Goal: Task Accomplishment & Management: Manage account settings

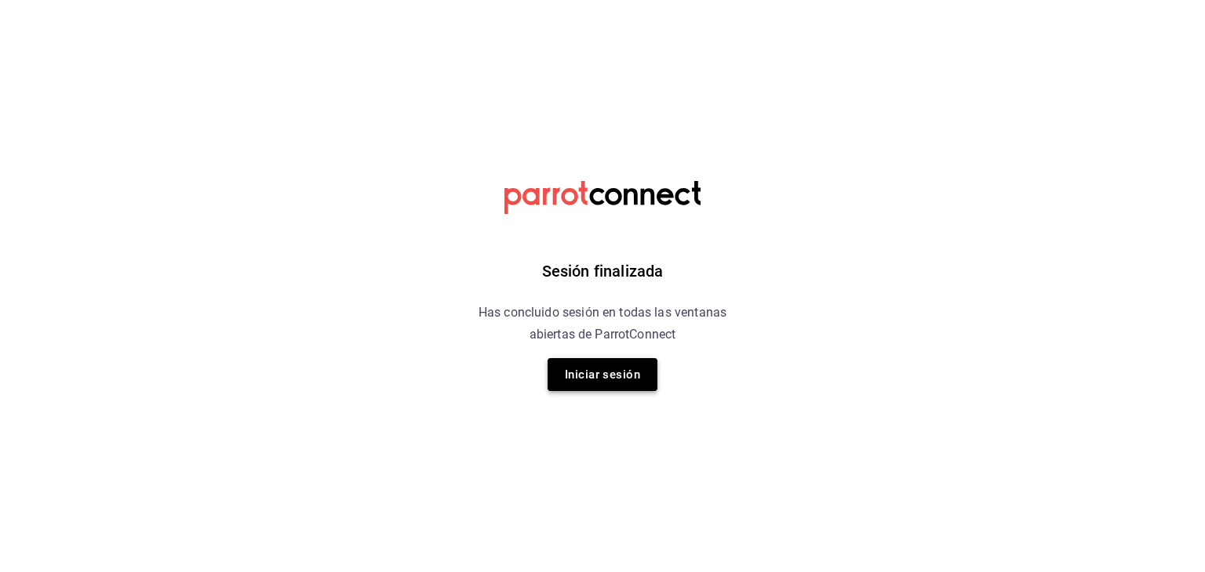
click at [615, 378] on button "Iniciar sesión" at bounding box center [602, 374] width 110 height 33
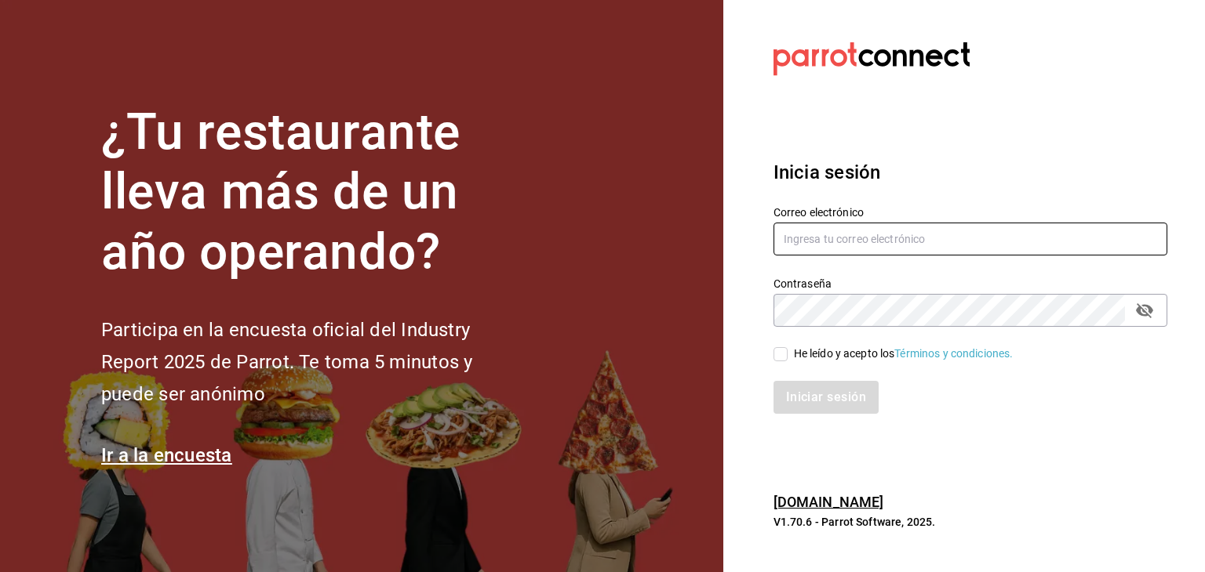
type input "multiuser@adamanta.com"
click at [782, 356] on input "He leído y acepto los Términos y condiciones." at bounding box center [780, 354] width 14 height 14
checkbox input "true"
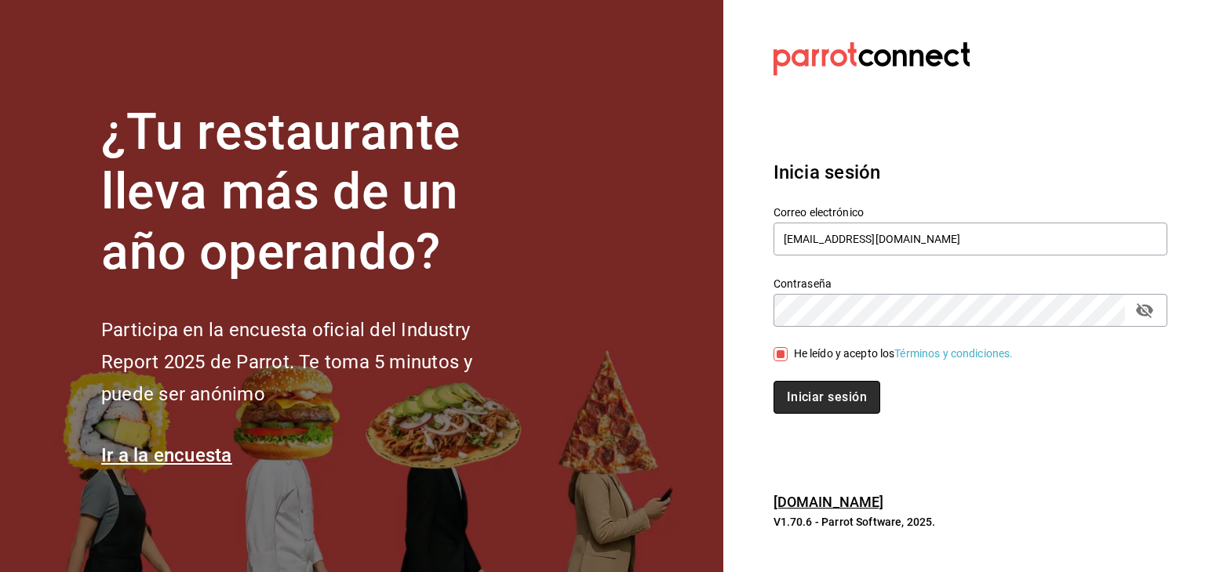
click at [817, 393] on button "Iniciar sesión" at bounding box center [826, 397] width 107 height 33
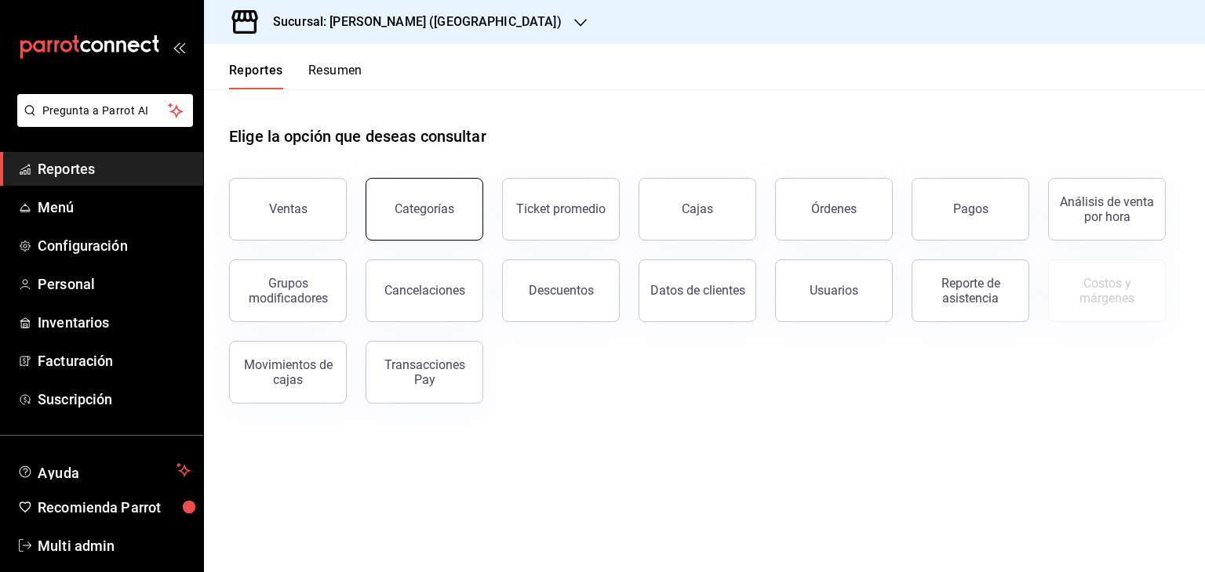
click at [402, 208] on div "Categorías" at bounding box center [424, 209] width 60 height 15
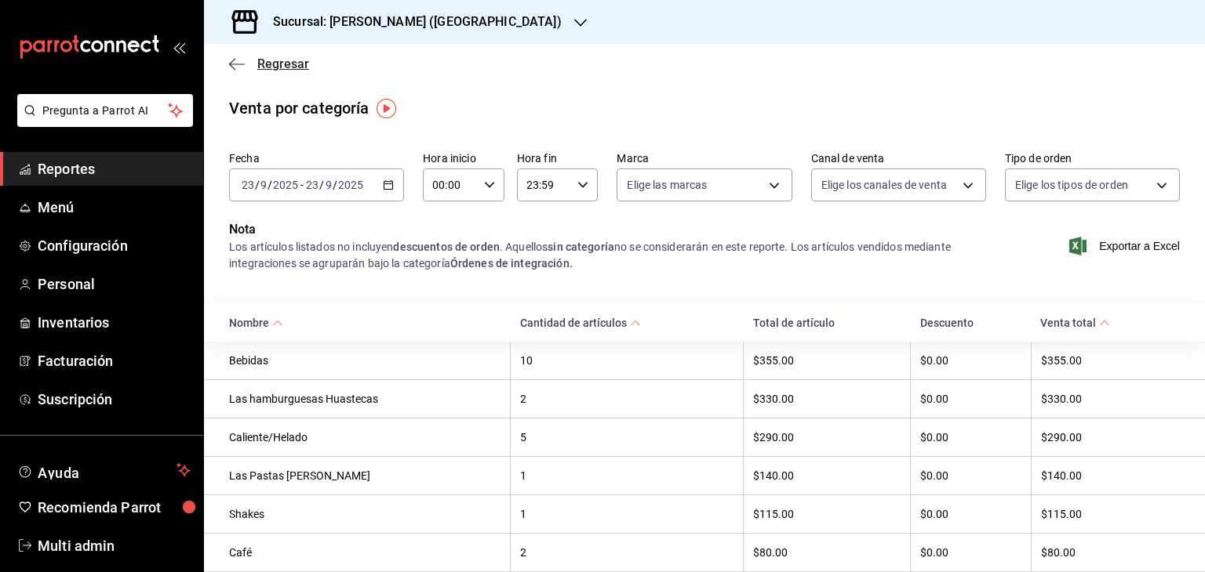
click at [273, 60] on span "Regresar" at bounding box center [283, 63] width 52 height 15
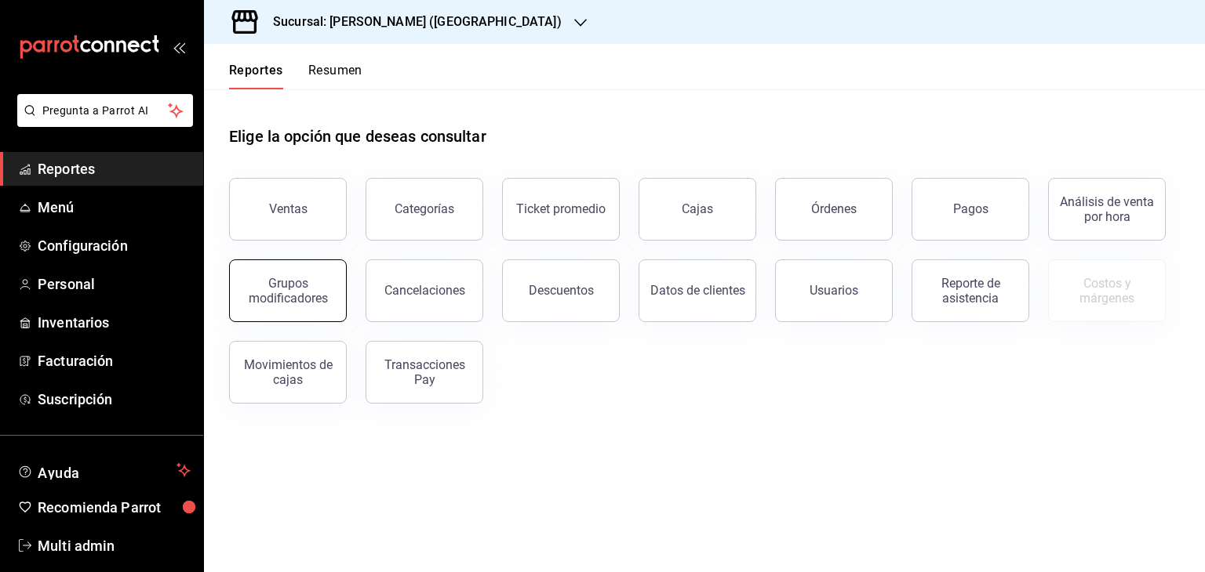
click at [304, 296] on div "Grupos modificadores" at bounding box center [287, 291] width 97 height 30
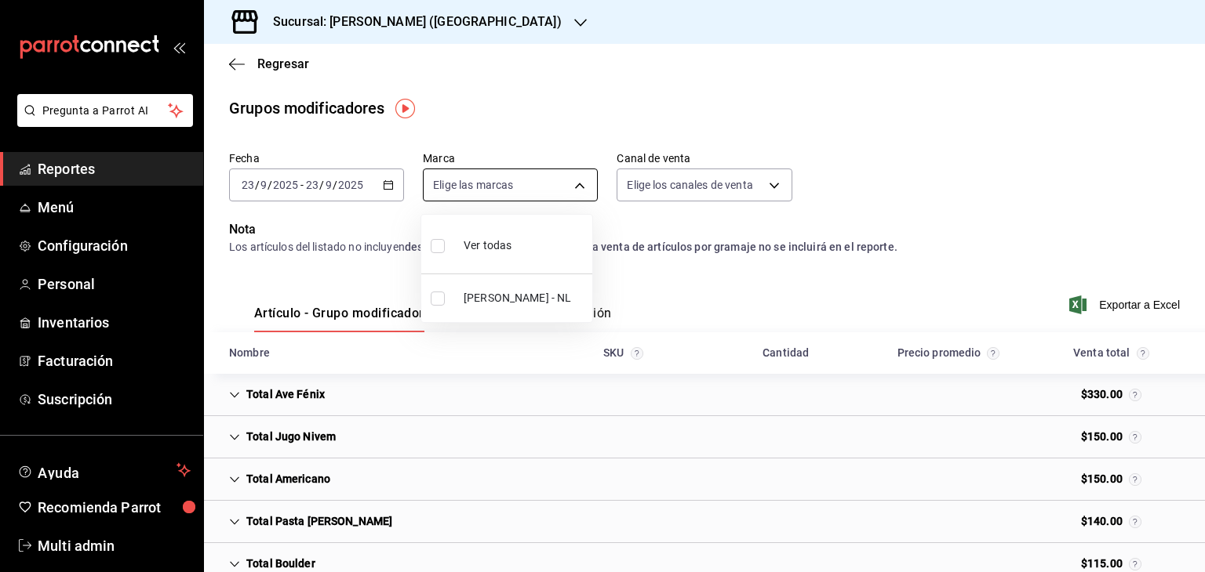
click at [572, 185] on body "Pregunta a Parrot AI Reportes Menú Configuración Personal Inventarios Facturaci…" at bounding box center [602, 286] width 1205 height 572
click at [685, 184] on div at bounding box center [602, 286] width 1205 height 572
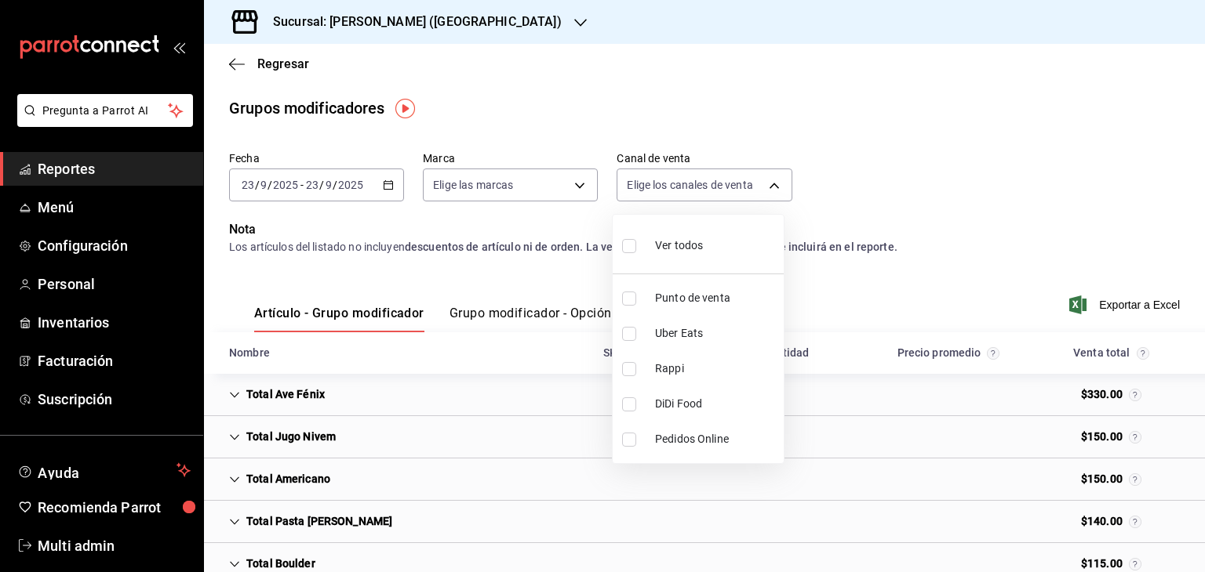
click at [685, 184] on body "Pregunta a Parrot AI Reportes Menú Configuración Personal Inventarios Facturaci…" at bounding box center [602, 286] width 1205 height 572
click at [762, 110] on div at bounding box center [602, 286] width 1205 height 572
click at [298, 67] on span "Regresar" at bounding box center [283, 63] width 52 height 15
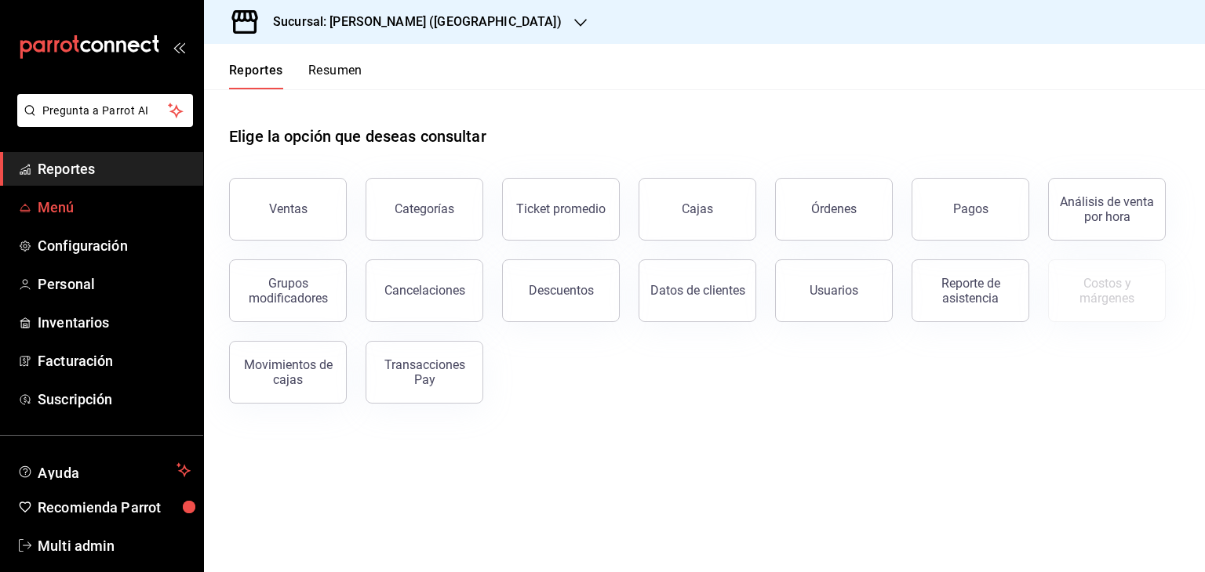
click at [122, 212] on span "Menú" at bounding box center [114, 207] width 153 height 21
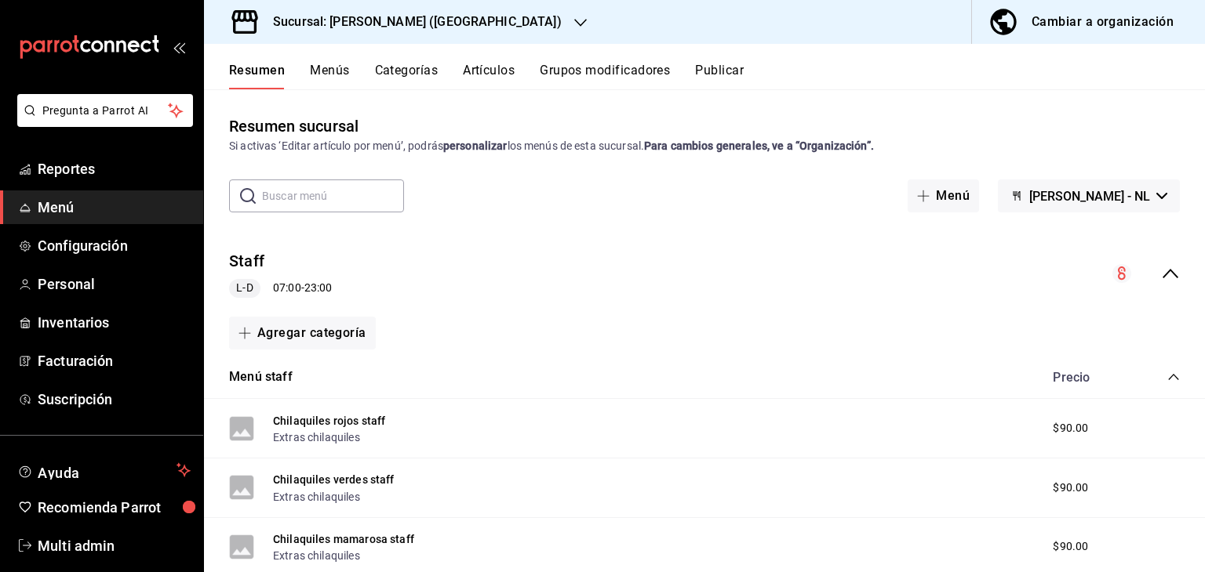
click at [496, 79] on button "Artículos" at bounding box center [489, 76] width 52 height 27
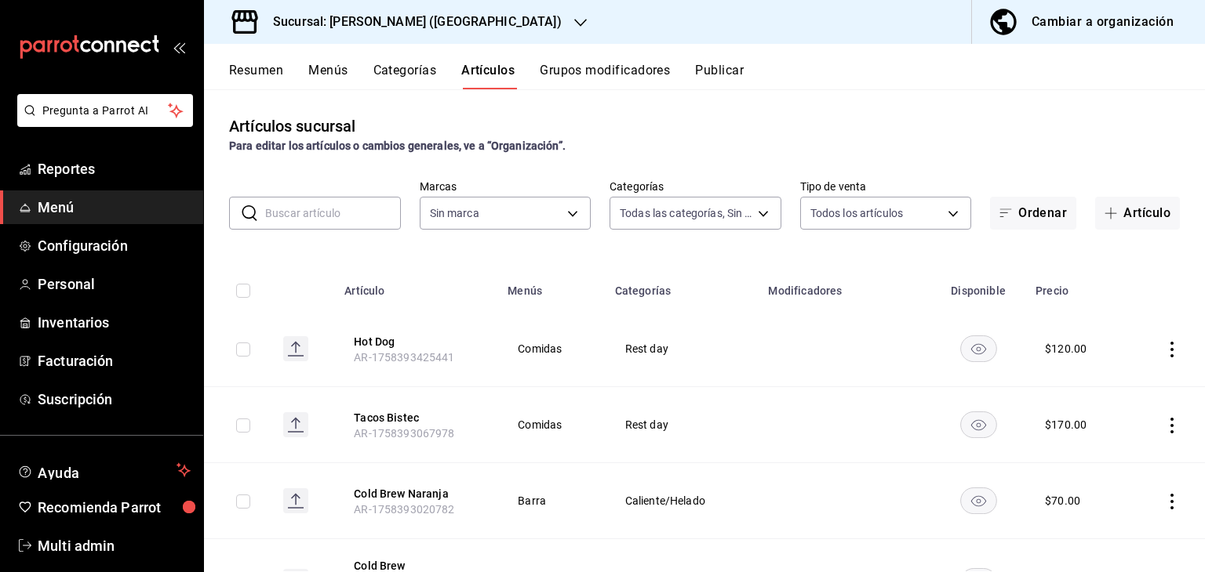
type input "34074407-8622-4016-86cc-611648120530,16618c52-68de-436e-b3b9-ea09ffc7ae48,dae24…"
type input "2ee6e007-3c6c-4fd8-a4f4-c4c91d526d93"
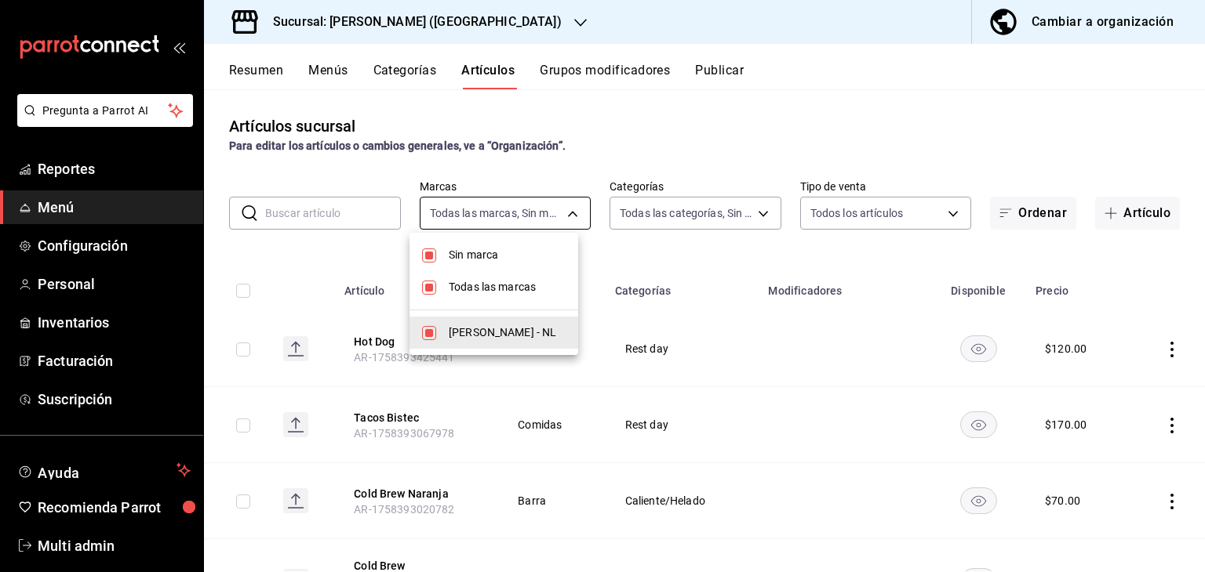
click at [569, 211] on body "Pregunta a Parrot AI Reportes Menú Configuración Personal Inventarios Facturaci…" at bounding box center [602, 286] width 1205 height 572
click at [569, 211] on div at bounding box center [602, 286] width 1205 height 572
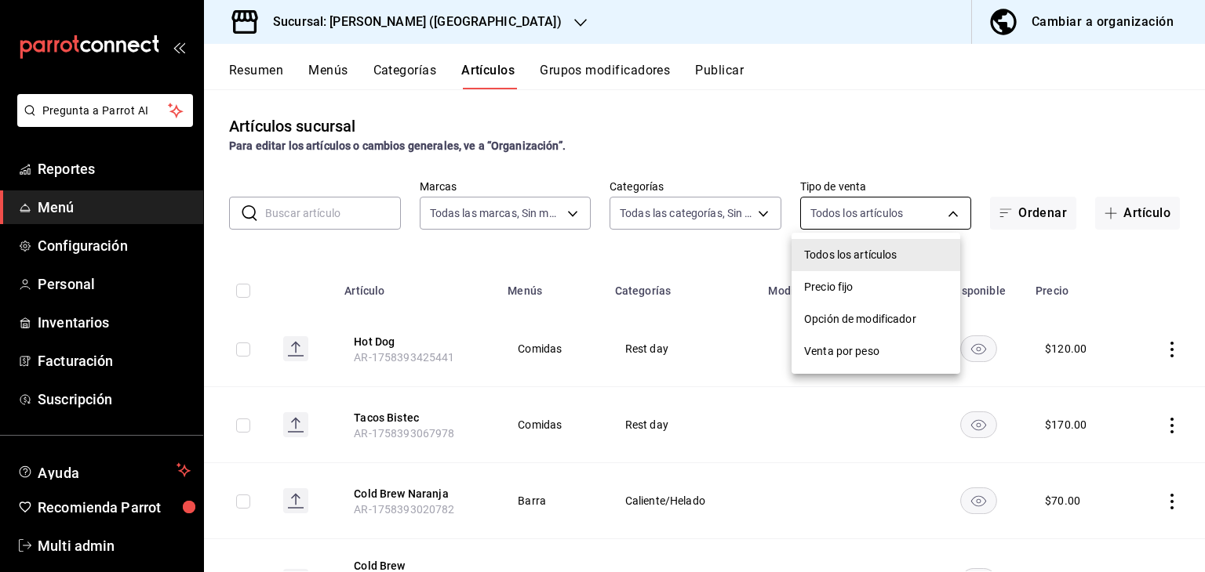
click at [941, 216] on body "Pregunta a Parrot AI Reportes Menú Configuración Personal Inventarios Facturaci…" at bounding box center [602, 286] width 1205 height 572
click at [922, 133] on div at bounding box center [602, 286] width 1205 height 572
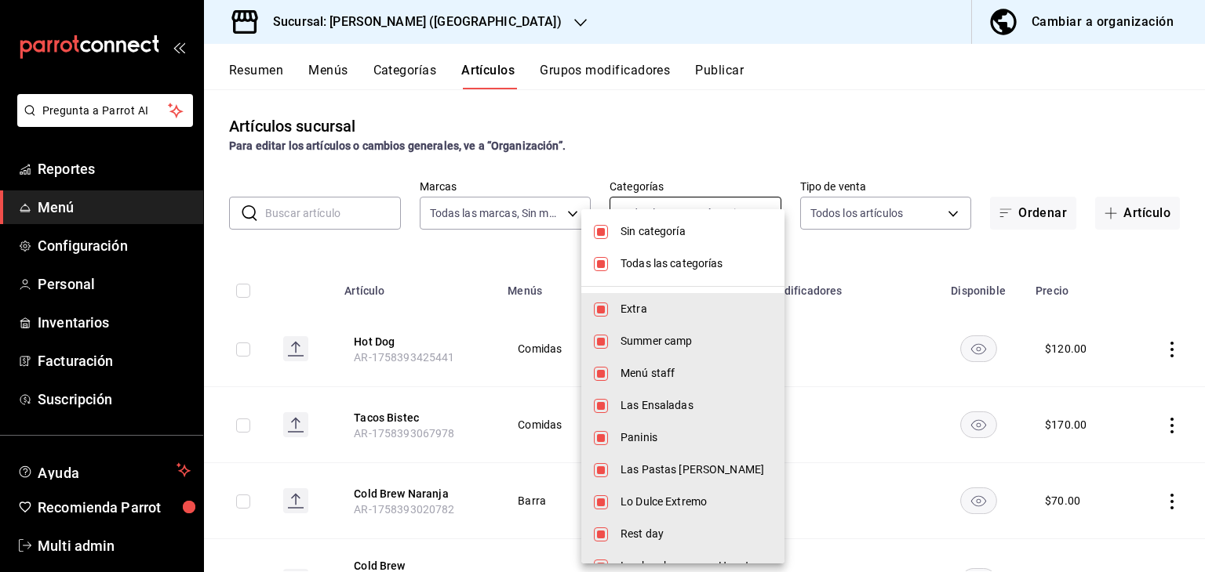
click at [753, 216] on body "Pregunta a Parrot AI Reportes Menú Configuración Personal Inventarios Facturaci…" at bounding box center [602, 286] width 1205 height 572
click at [767, 120] on div at bounding box center [602, 286] width 1205 height 572
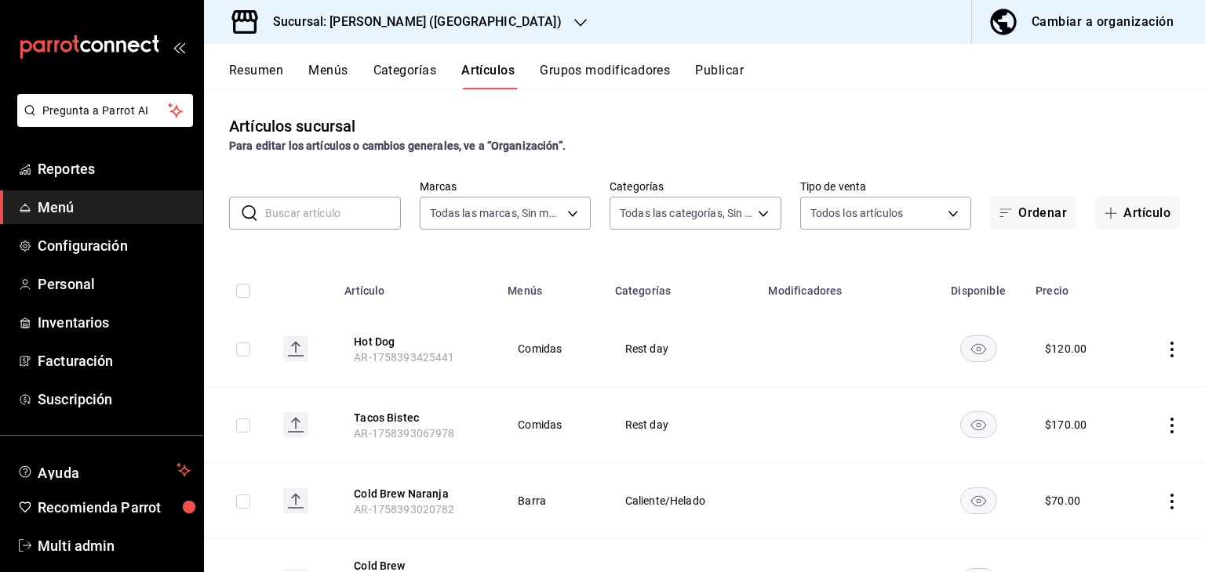
click at [400, 71] on button "Categorías" at bounding box center [405, 76] width 64 height 27
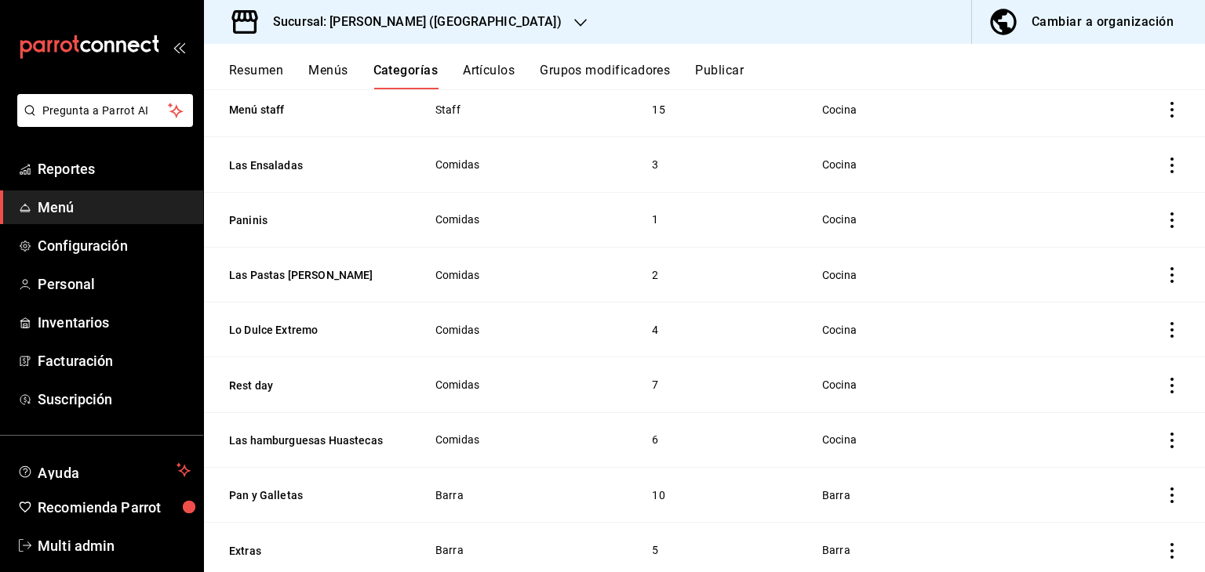
scroll to position [234, 0]
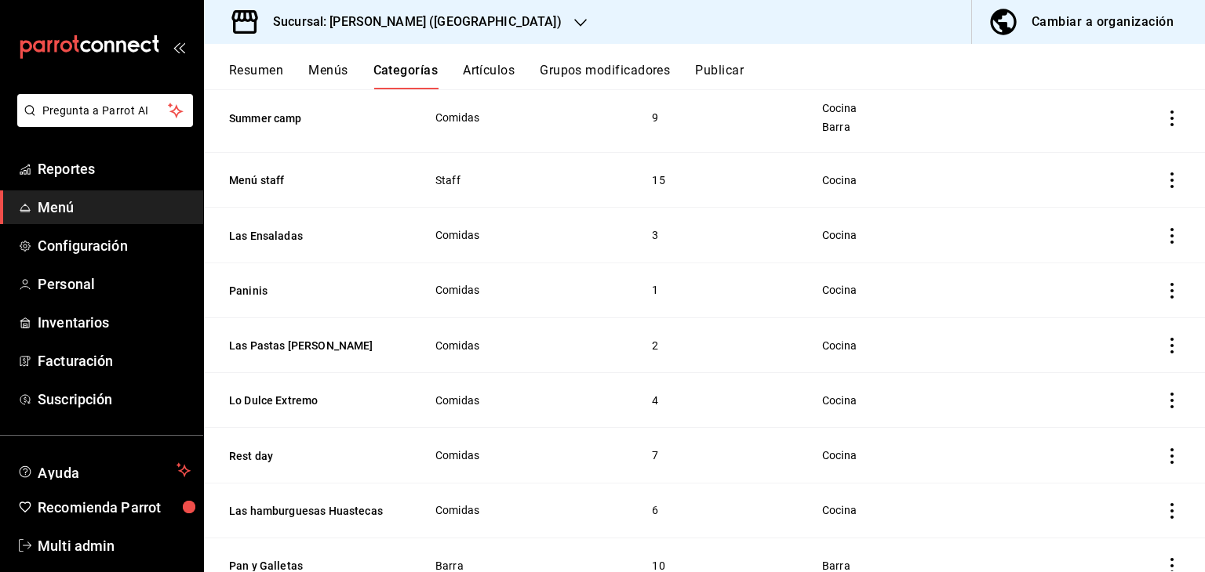
click at [342, 67] on button "Menús" at bounding box center [327, 76] width 39 height 27
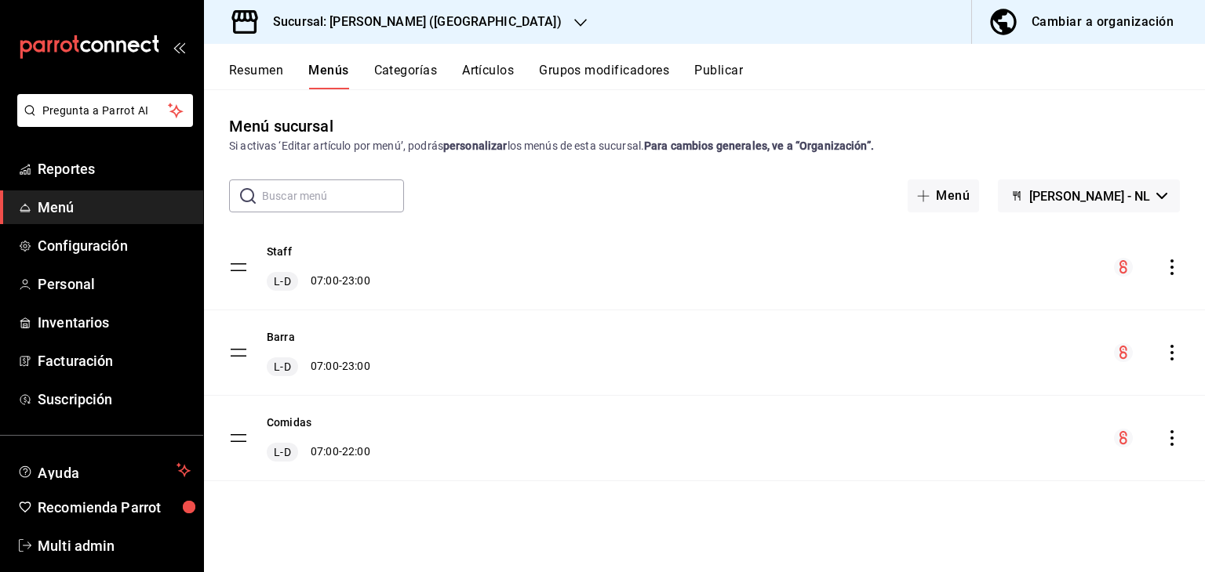
click at [483, 69] on button "Artículos" at bounding box center [488, 76] width 52 height 27
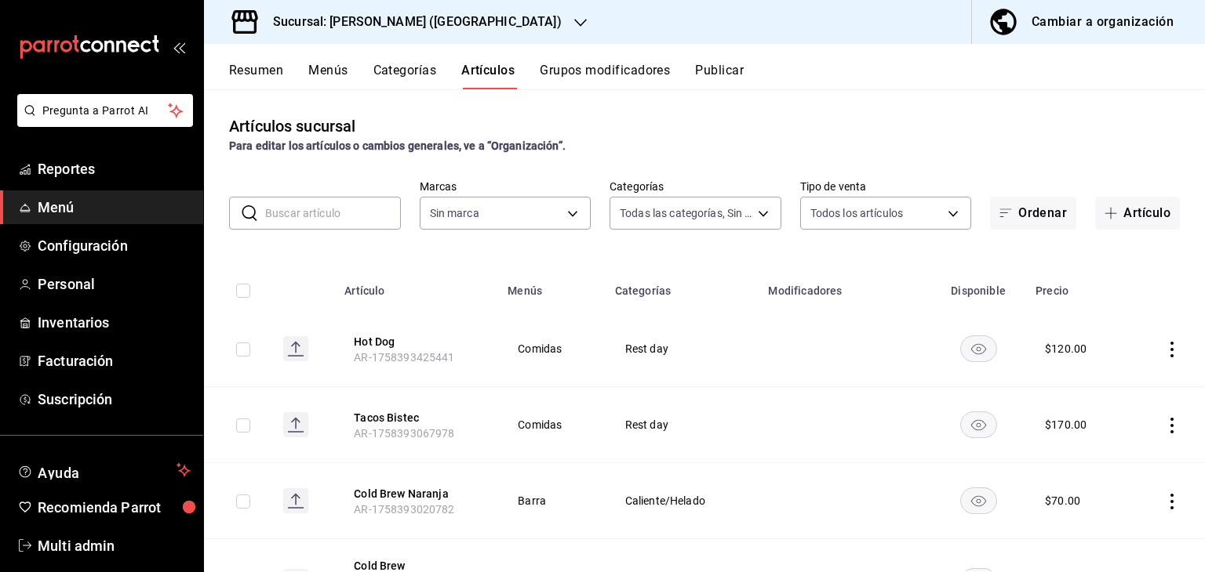
type input "34074407-8622-4016-86cc-611648120530,16618c52-68de-436e-b3b9-ea09ffc7ae48,dae24…"
type input "2ee6e007-3c6c-4fd8-a4f4-c4c91d526d93"
click at [132, 327] on span "Inventarios" at bounding box center [114, 322] width 153 height 21
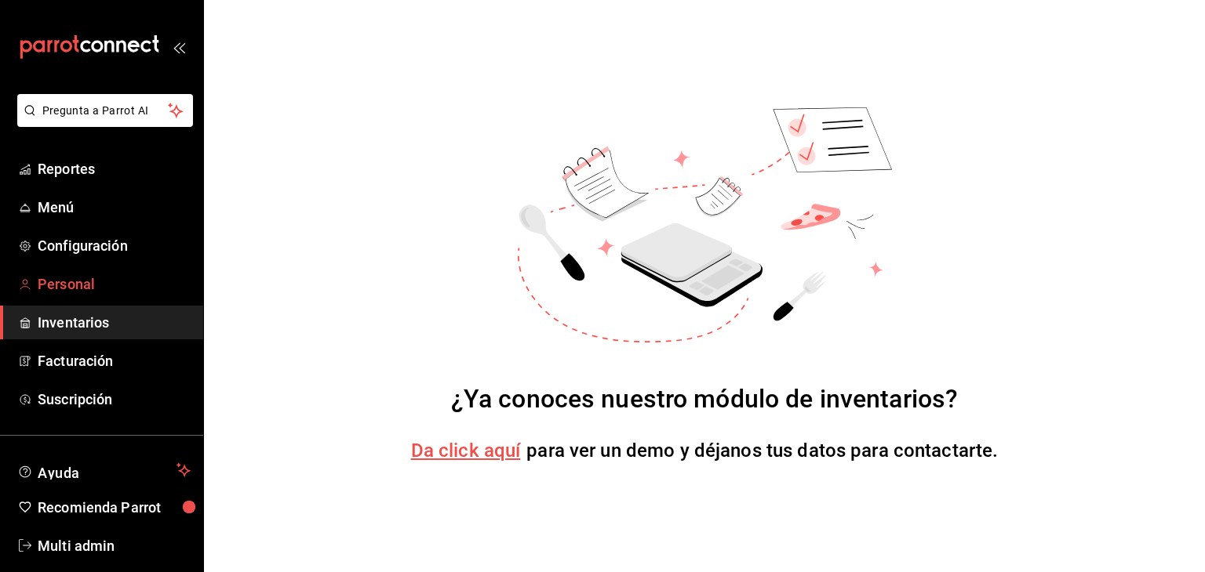
click at [138, 283] on span "Personal" at bounding box center [114, 284] width 153 height 21
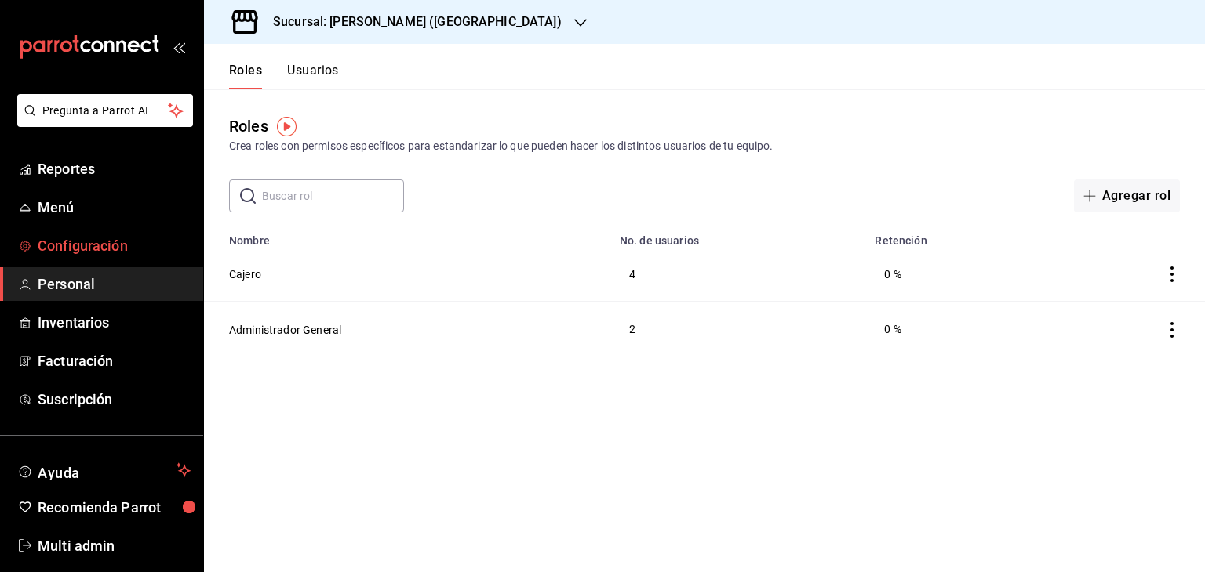
click at [144, 248] on span "Configuración" at bounding box center [114, 245] width 153 height 21
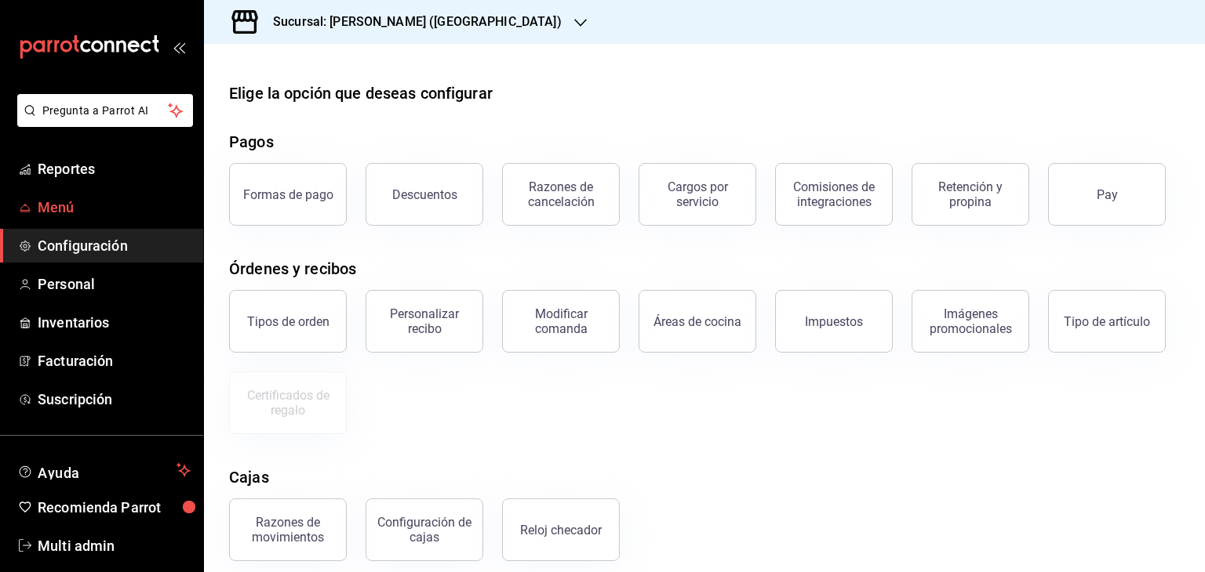
click at [160, 214] on span "Menú" at bounding box center [114, 207] width 153 height 21
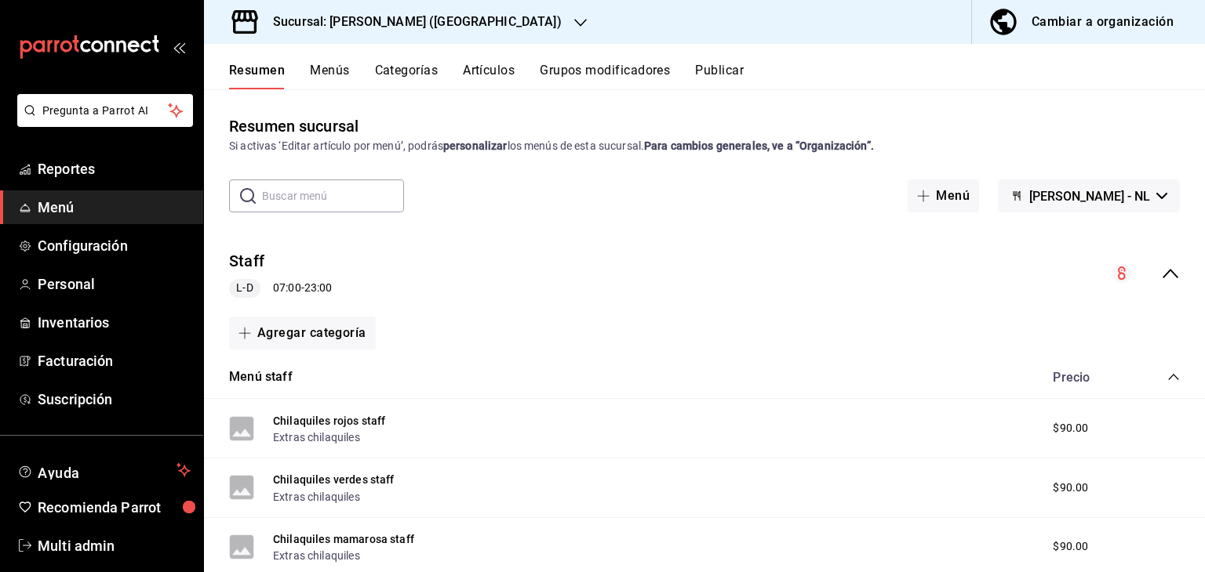
click at [393, 73] on button "Categorías" at bounding box center [407, 76] width 64 height 27
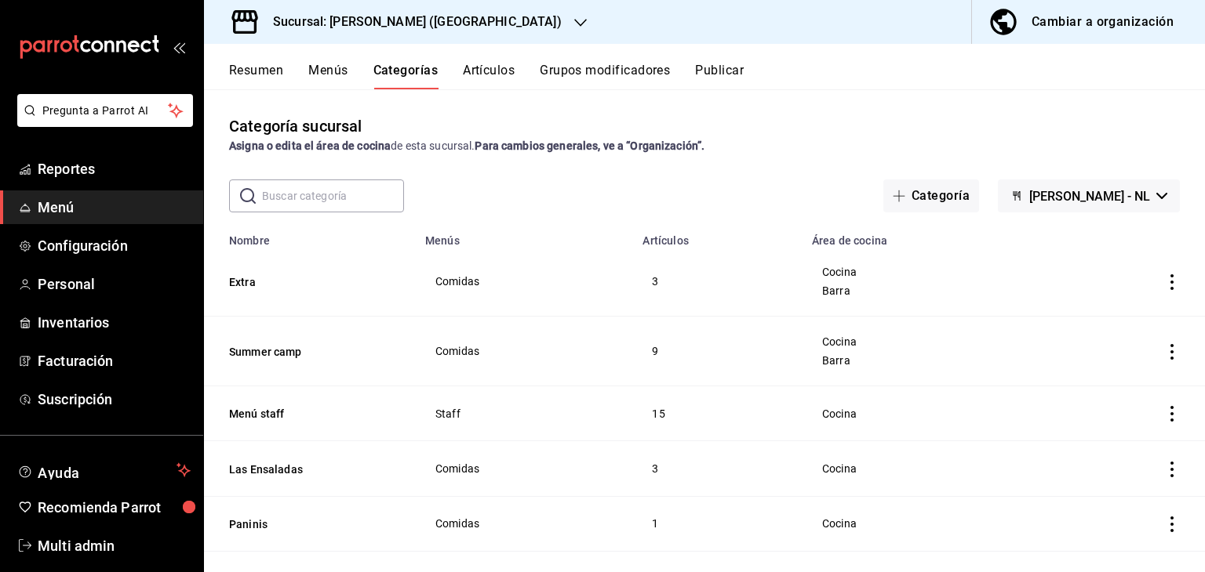
click at [608, 75] on button "Grupos modificadores" at bounding box center [605, 76] width 130 height 27
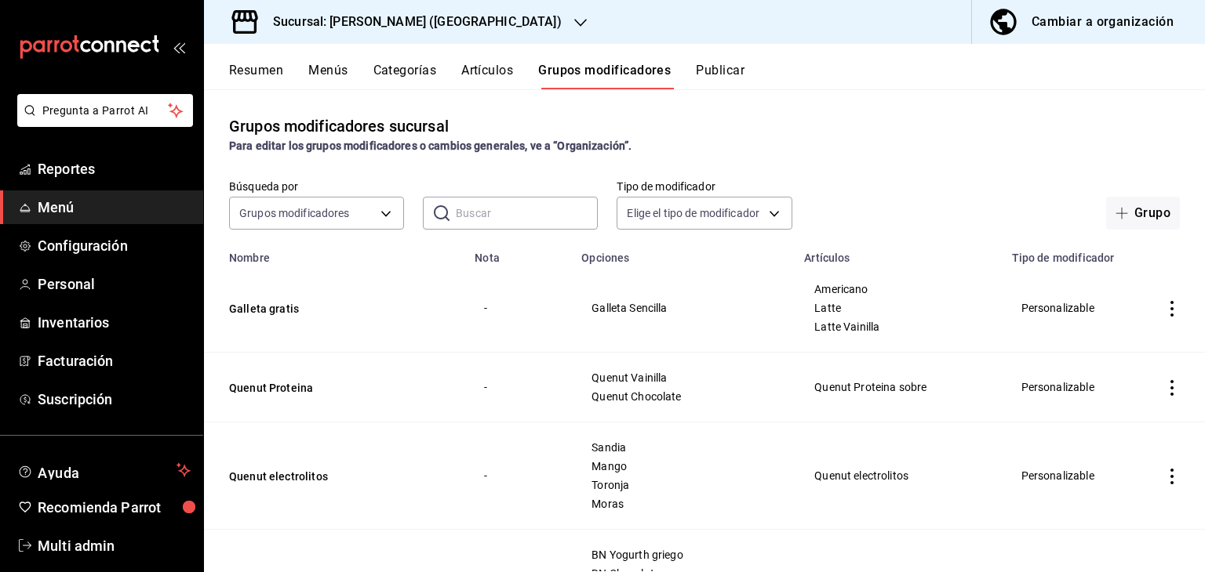
click at [487, 213] on input "text" at bounding box center [527, 213] width 142 height 31
type input "h"
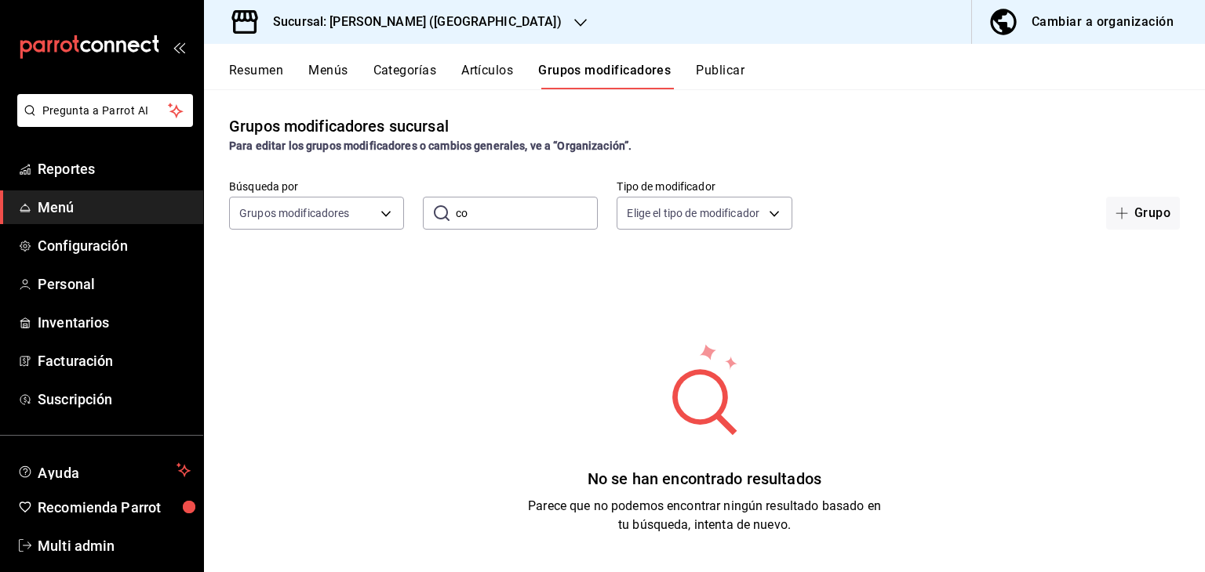
type input "c"
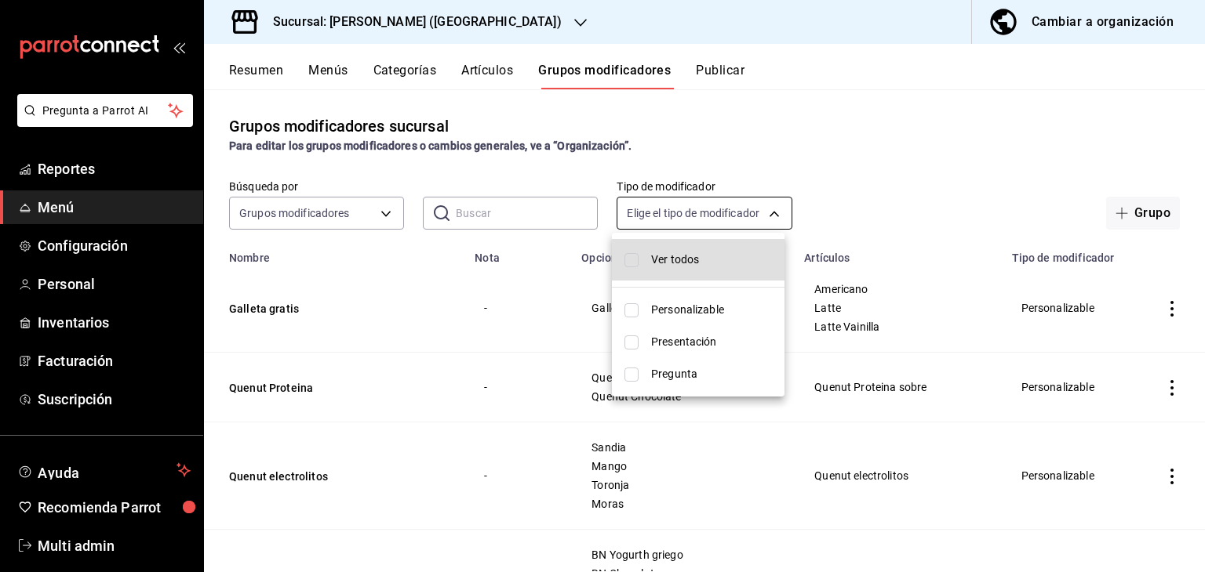
click at [765, 212] on body "Pregunta a Parrot AI Reportes Menú Configuración Personal Inventarios Facturaci…" at bounding box center [602, 286] width 1205 height 572
click at [765, 212] on div at bounding box center [602, 286] width 1205 height 572
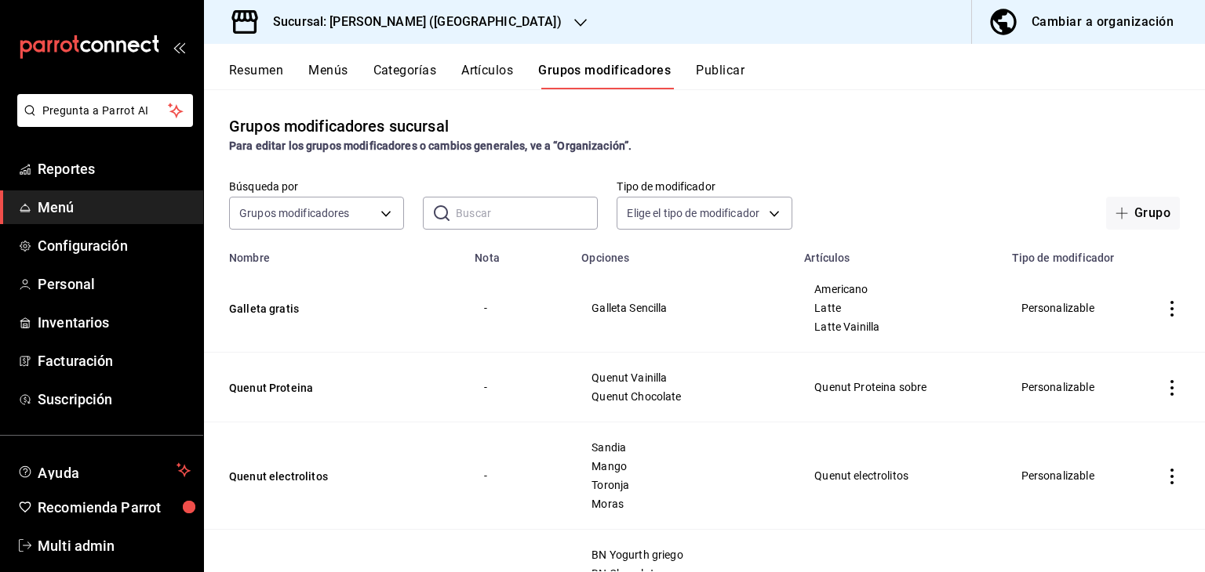
click at [496, 63] on button "Artículos" at bounding box center [487, 76] width 52 height 27
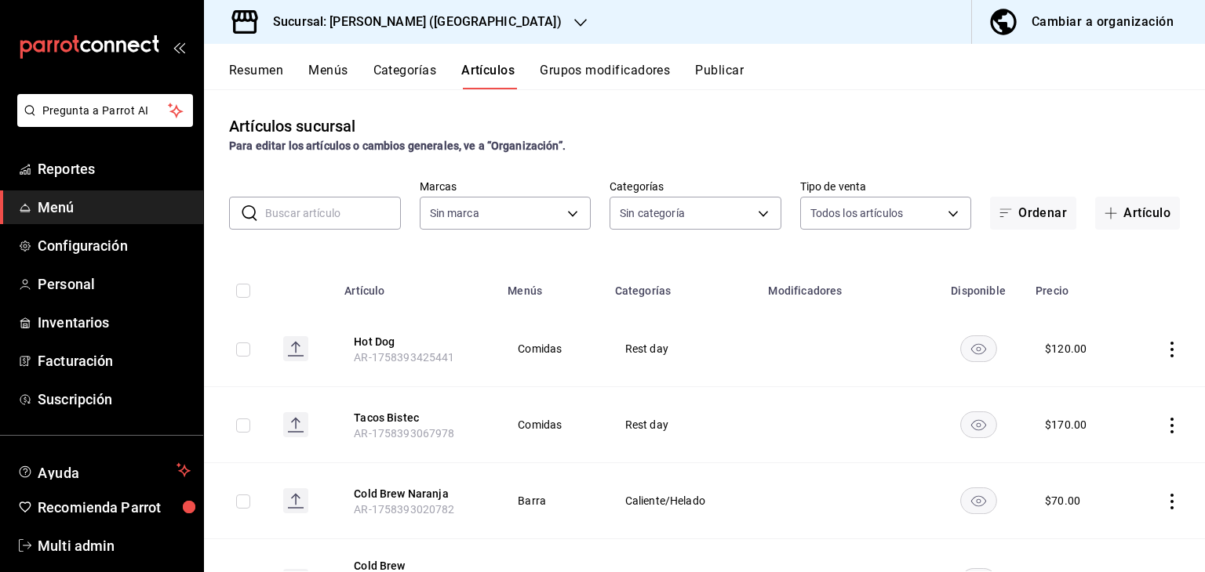
type input "2ee6e007-3c6c-4fd8-a4f4-c4c91d526d93"
type input "34074407-8622-4016-86cc-611648120530,16618c52-68de-436e-b3b9-ea09ffc7ae48,dae24…"
click at [1164, 349] on icon "actions" at bounding box center [1172, 350] width 16 height 16
click at [1167, 310] on div at bounding box center [602, 286] width 1205 height 572
click at [245, 350] on input "checkbox" at bounding box center [243, 350] width 14 height 14
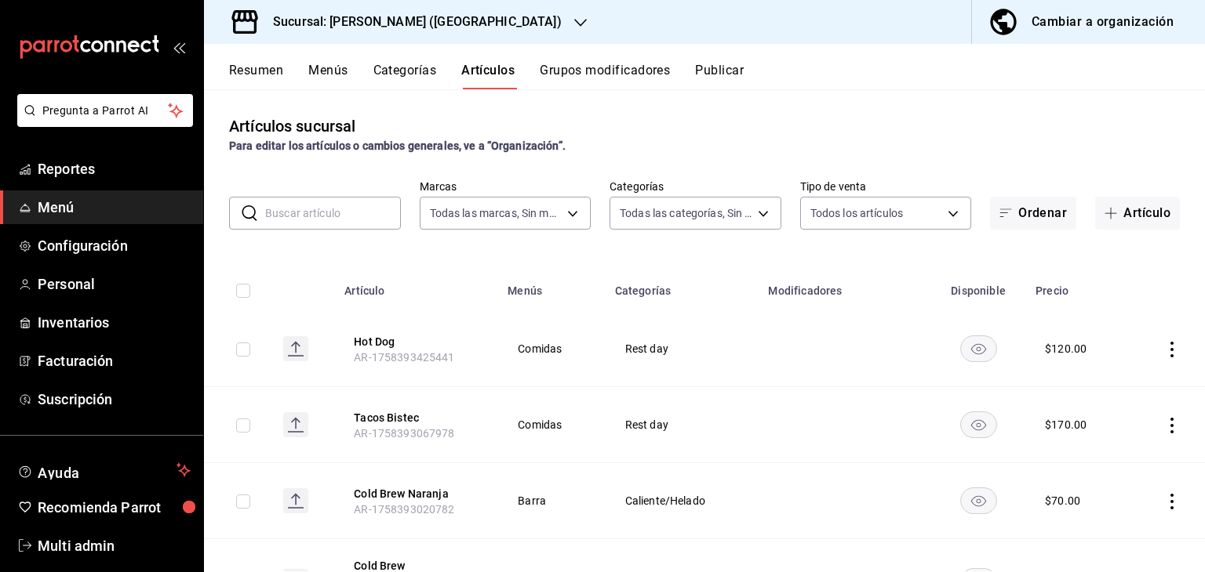
checkbox input "true"
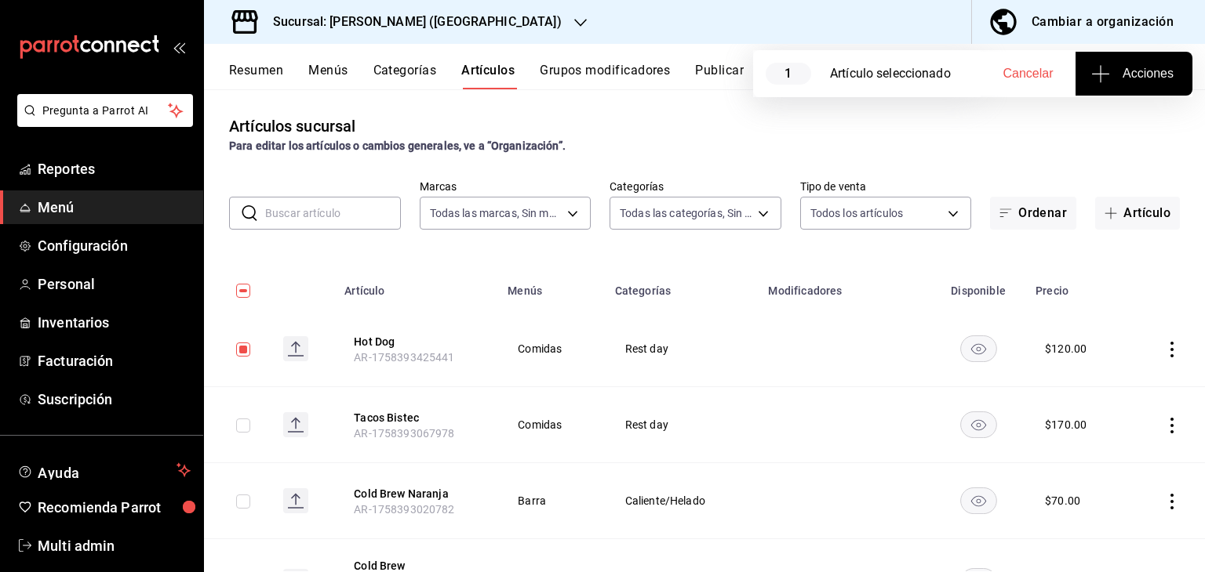
click at [1167, 66] on span "Acciones" at bounding box center [1133, 73] width 79 height 19
click at [1139, 114] on span "Agregar tipo" at bounding box center [1133, 122] width 93 height 16
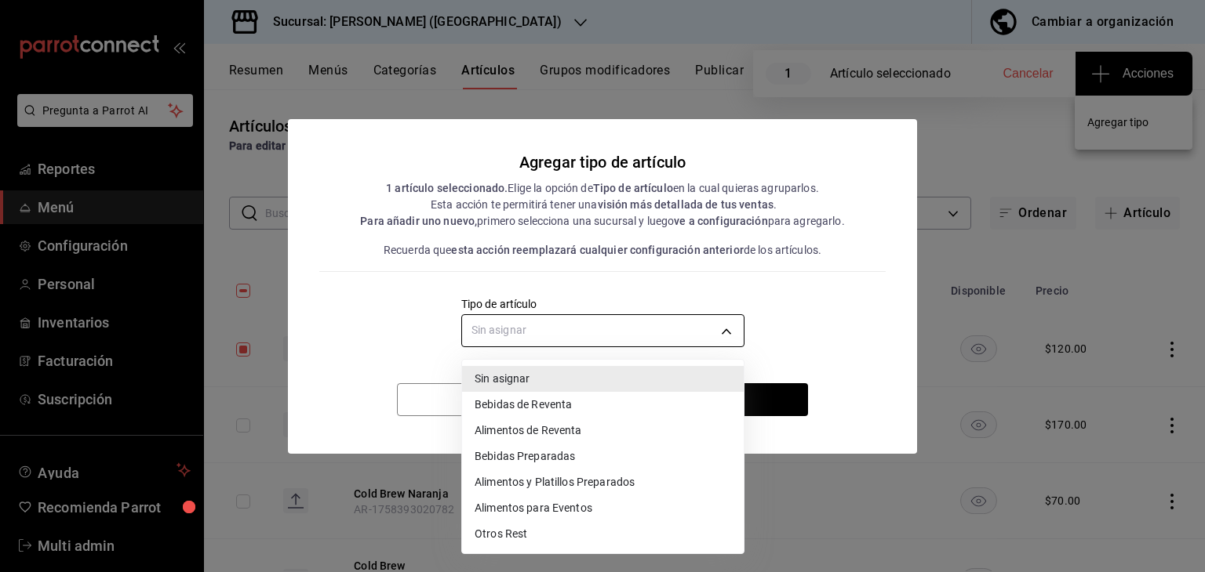
click at [577, 339] on body "Pregunta a Parrot AI Reportes Menú Configuración Personal Inventarios Facturaci…" at bounding box center [602, 286] width 1205 height 572
click at [561, 485] on li "Alimentos y Platillos Preparados" at bounding box center [603, 483] width 282 height 26
type input "7a98d141-3f73-464a-9dc9-68752a9b5aff"
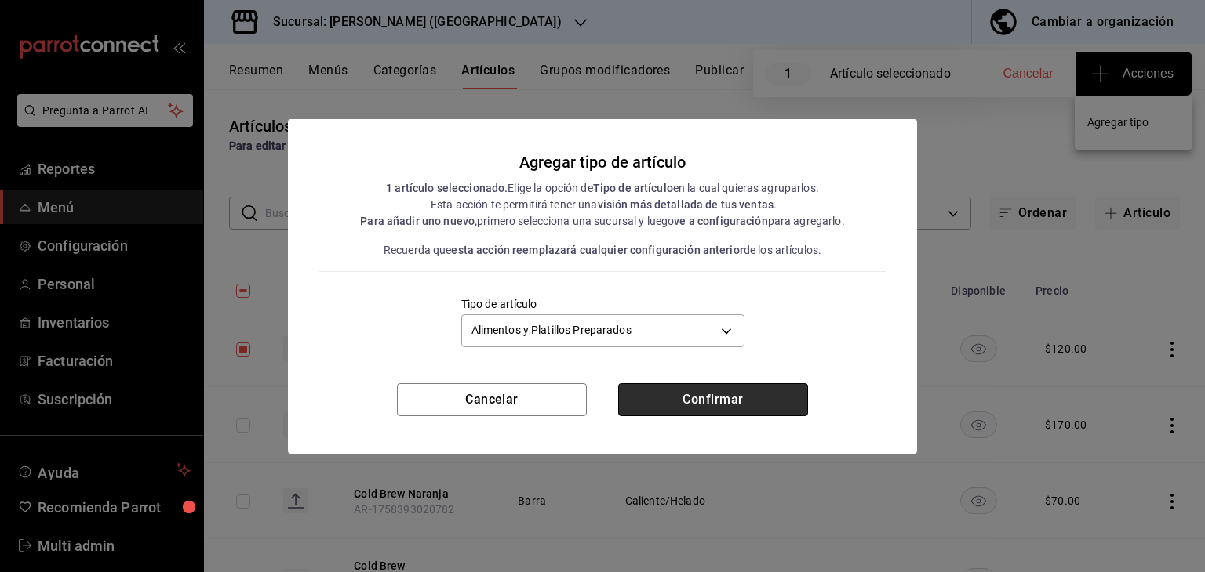
click at [765, 404] on button "Confirmar" at bounding box center [713, 399] width 190 height 33
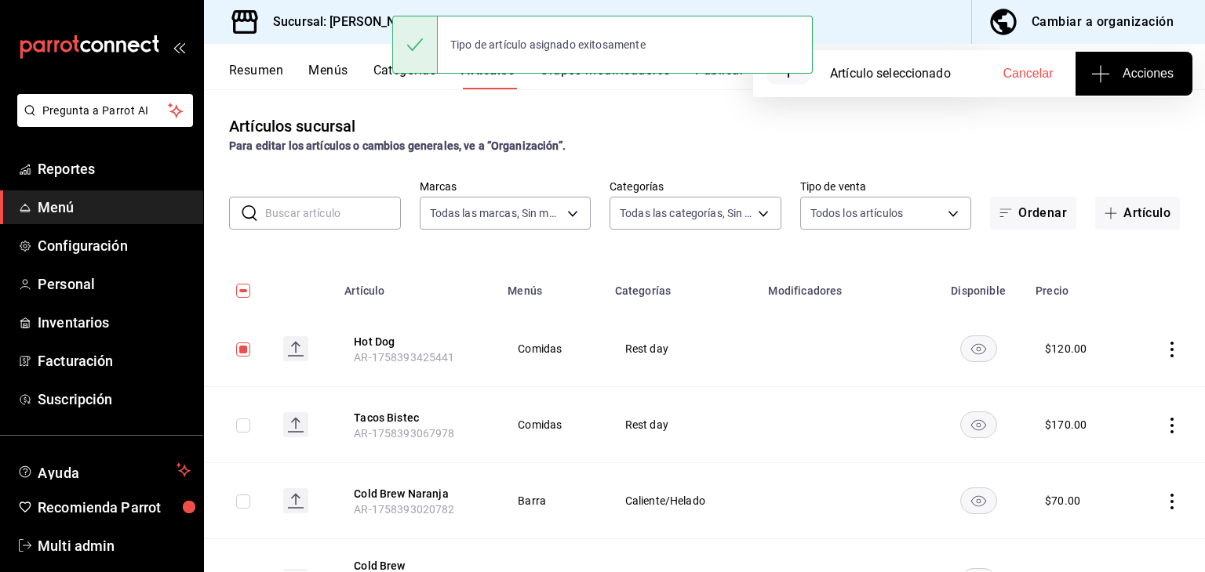
click at [244, 427] on input "checkbox" at bounding box center [243, 426] width 14 height 14
checkbox input "true"
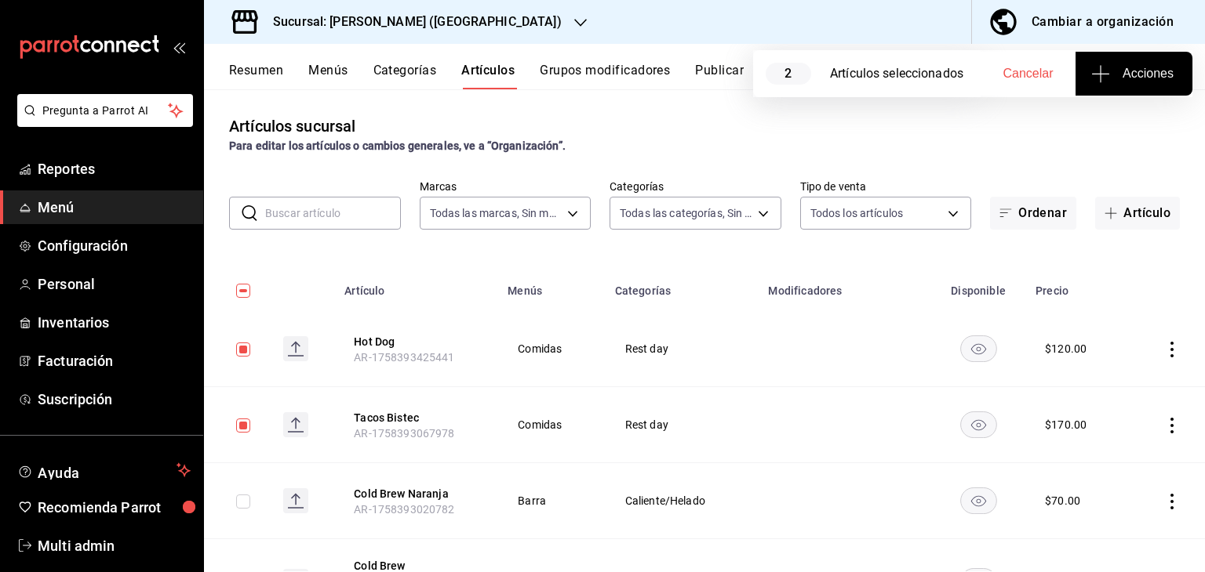
click at [238, 352] on input "checkbox" at bounding box center [243, 350] width 14 height 14
checkbox input "false"
click at [1145, 66] on span "Acciones" at bounding box center [1133, 73] width 79 height 19
click at [1121, 133] on li "Agregar tipo" at bounding box center [1133, 123] width 118 height 42
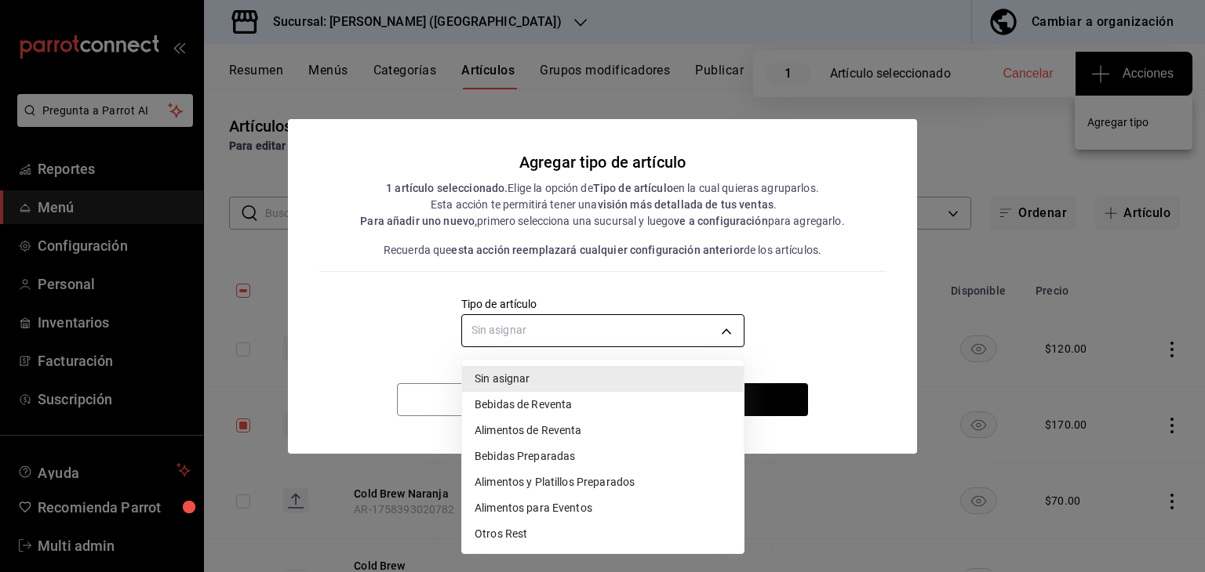
click at [593, 333] on body "Pregunta a Parrot AI Reportes Menú Configuración Personal Inventarios Facturaci…" at bounding box center [602, 286] width 1205 height 572
click at [560, 486] on li "Alimentos y Platillos Preparados" at bounding box center [603, 483] width 282 height 26
type input "7a98d141-3f73-464a-9dc9-68752a9b5aff"
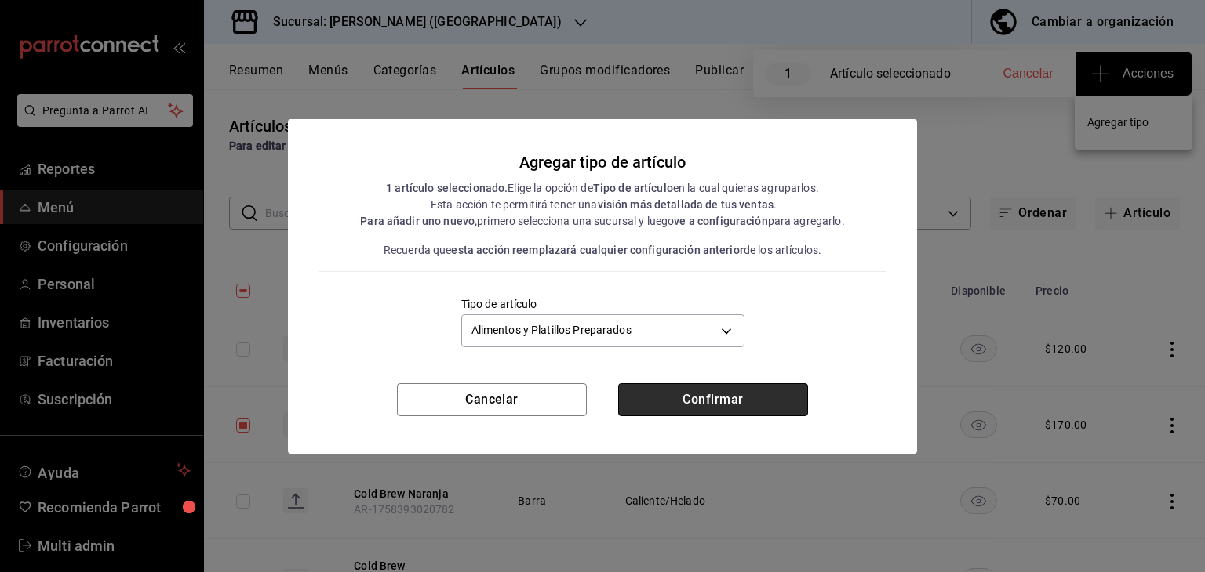
click at [736, 396] on button "Confirmar" at bounding box center [713, 399] width 190 height 33
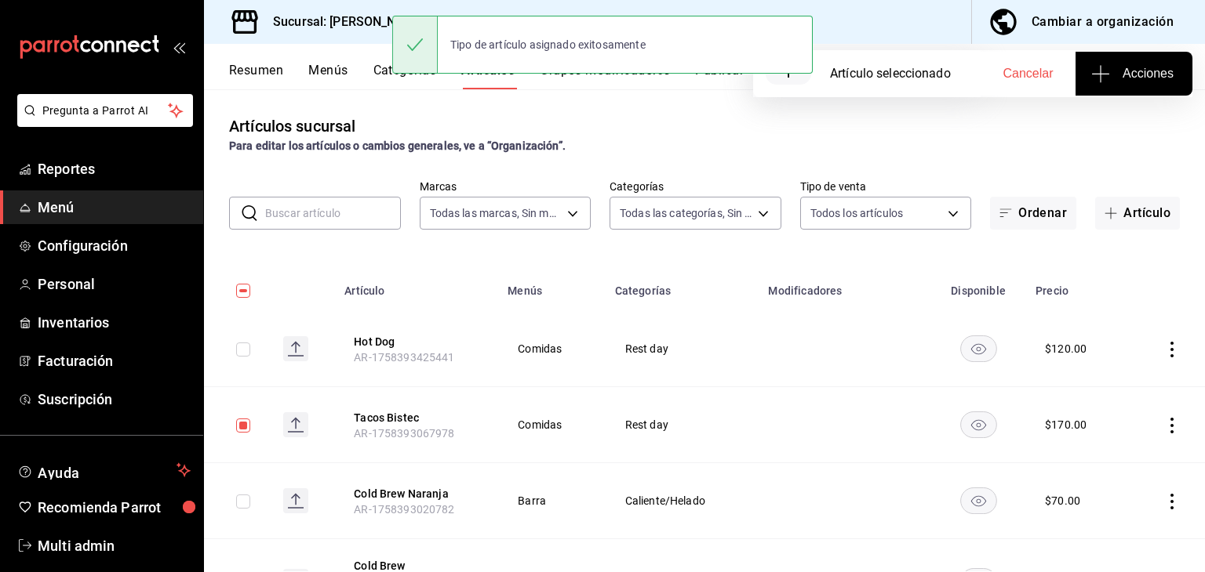
click at [245, 427] on input "checkbox" at bounding box center [243, 426] width 14 height 14
checkbox input "false"
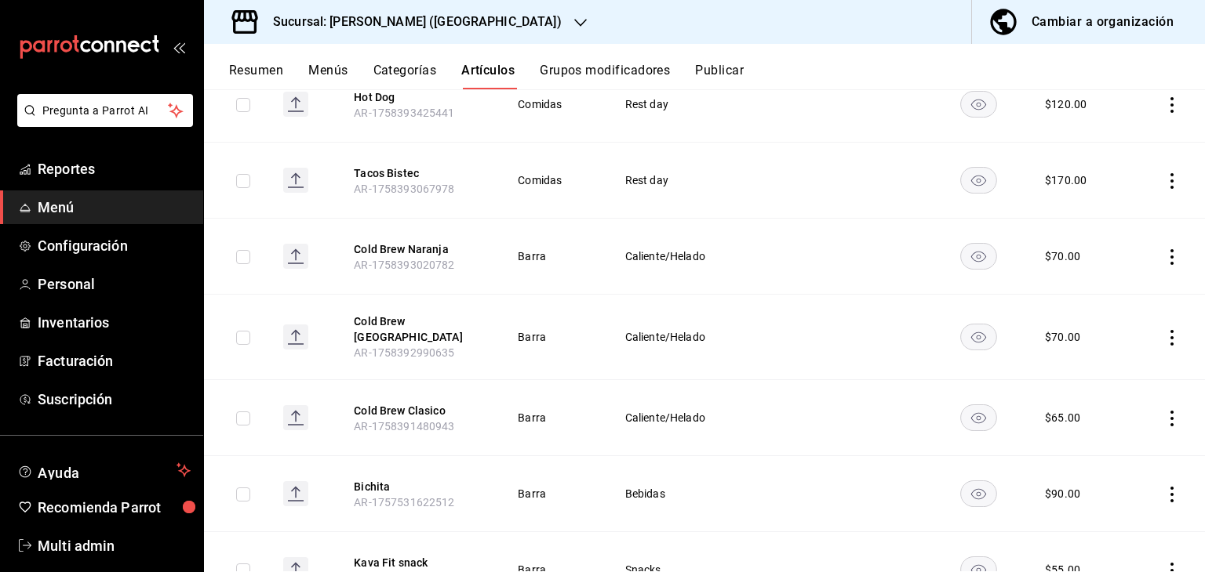
scroll to position [248, 0]
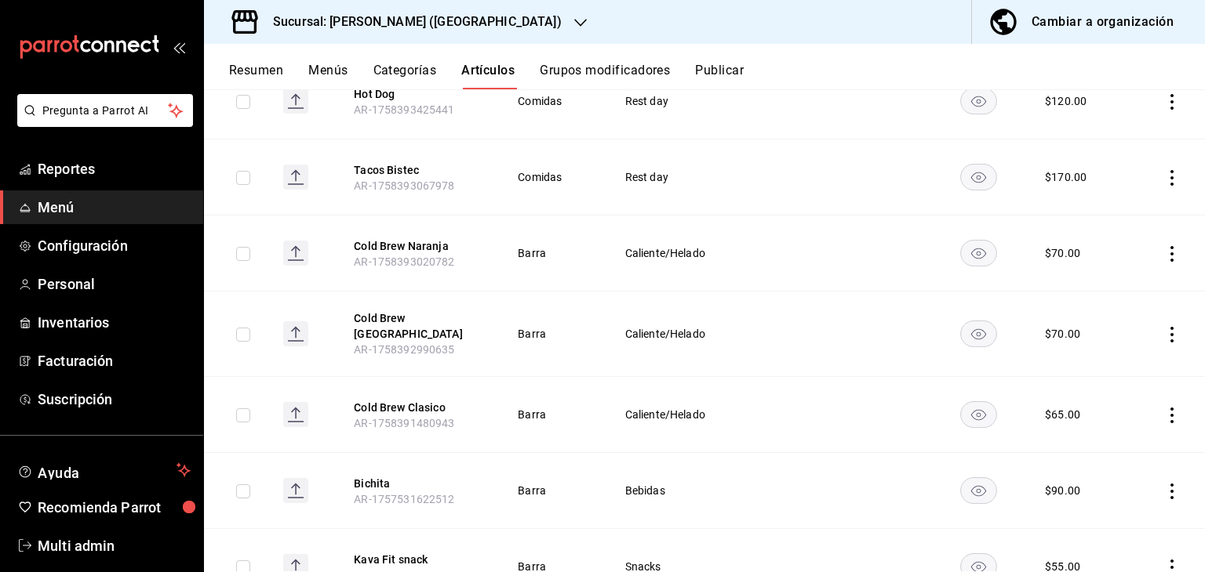
click at [245, 256] on input "checkbox" at bounding box center [243, 254] width 14 height 14
checkbox input "true"
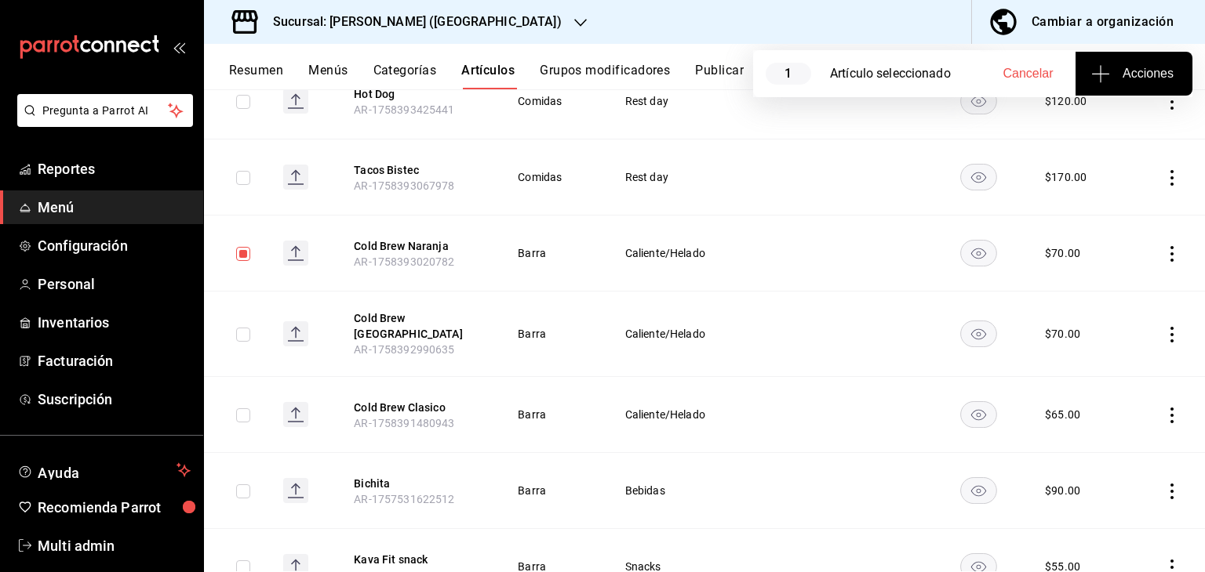
click at [244, 330] on input "checkbox" at bounding box center [243, 335] width 14 height 14
checkbox input "true"
click at [239, 409] on input "checkbox" at bounding box center [243, 416] width 14 height 14
checkbox input "true"
click at [1133, 70] on span "Acciones" at bounding box center [1133, 73] width 79 height 19
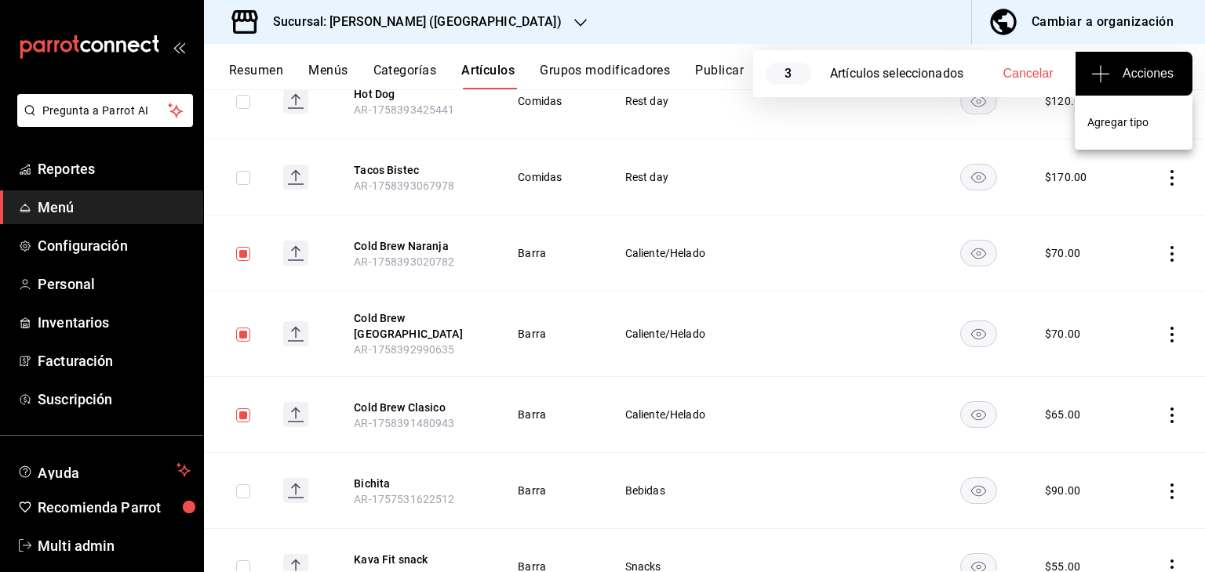
click at [1133, 121] on span "Agregar tipo" at bounding box center [1133, 122] width 93 height 16
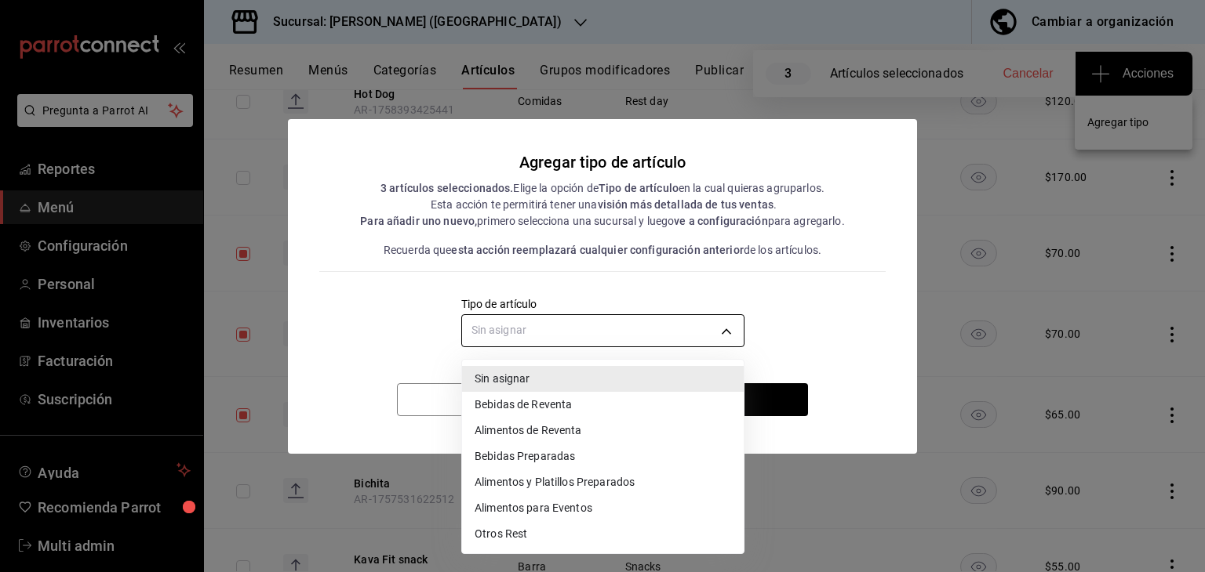
click at [700, 333] on body "Pregunta a Parrot AI Reportes Menú Configuración Personal Inventarios Facturaci…" at bounding box center [602, 286] width 1205 height 572
click at [569, 455] on li "Bebidas Preparadas" at bounding box center [603, 457] width 282 height 26
type input "a80e1def-bae7-4e2e-9041-d9205600440f"
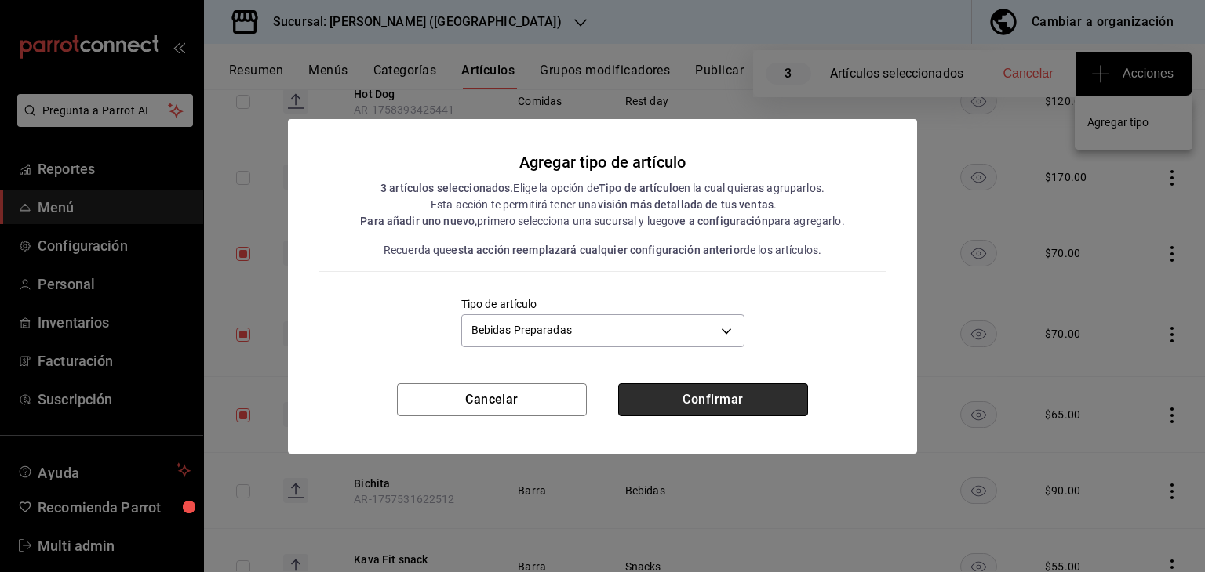
click at [692, 407] on button "Confirmar" at bounding box center [713, 399] width 190 height 33
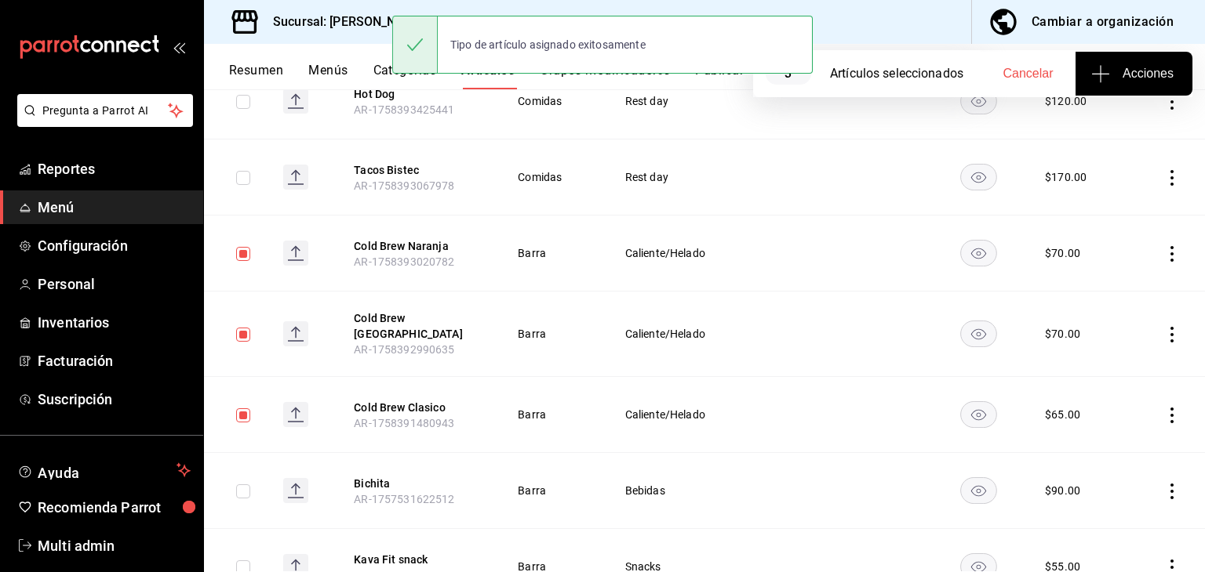
click at [240, 409] on input "checkbox" at bounding box center [243, 416] width 14 height 14
checkbox input "false"
click at [244, 332] on input "checkbox" at bounding box center [243, 335] width 14 height 14
checkbox input "false"
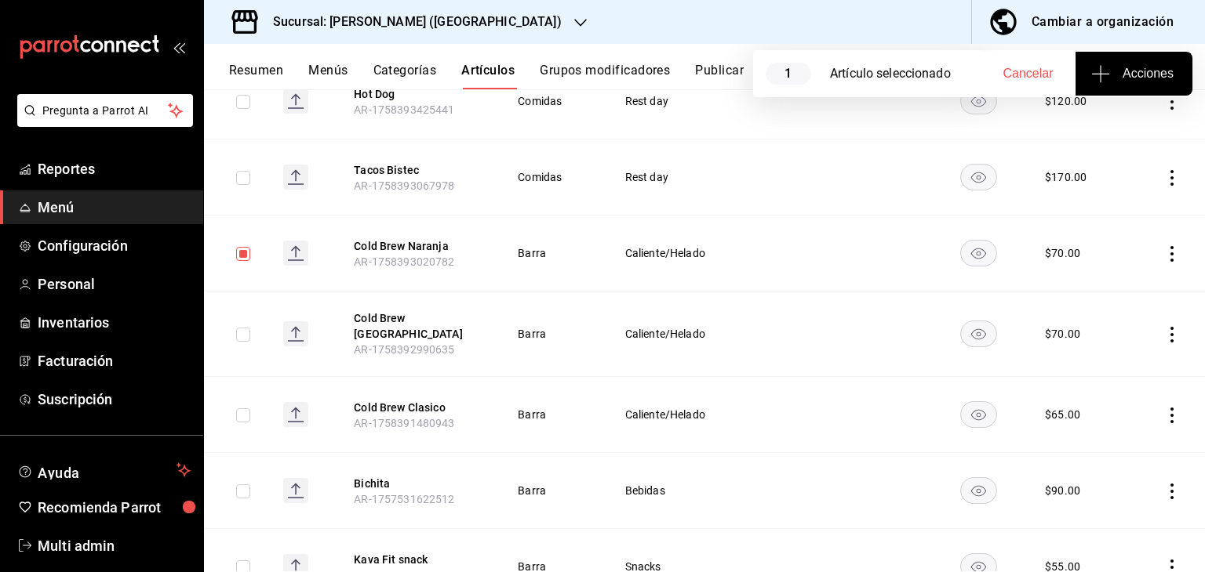
click at [242, 253] on input "checkbox" at bounding box center [243, 254] width 14 height 14
checkbox input "false"
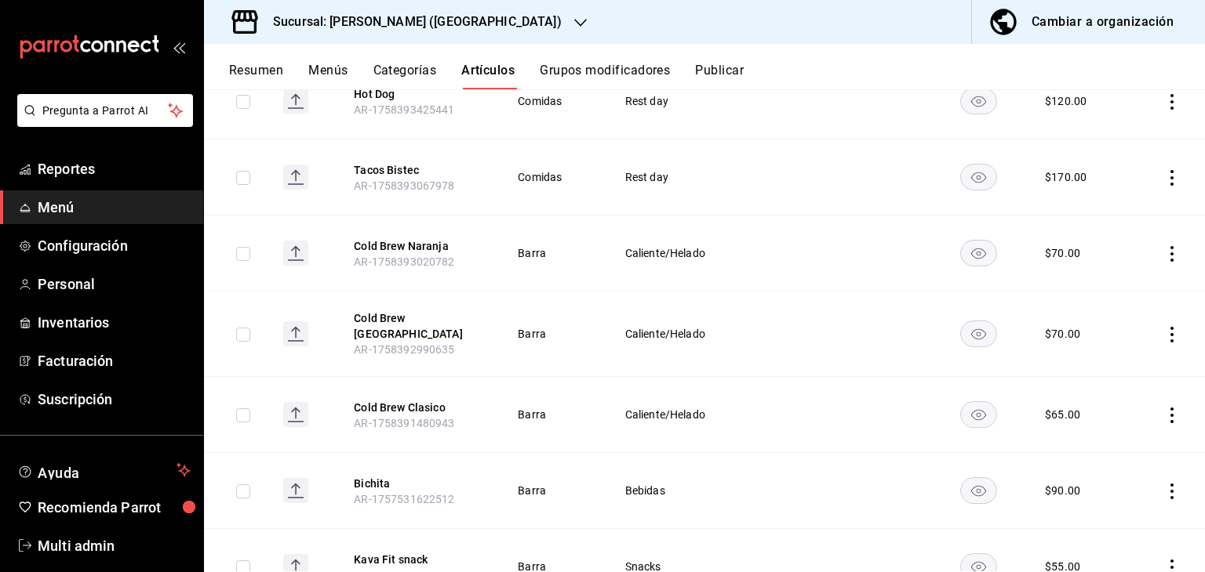
click at [242, 485] on input "checkbox" at bounding box center [243, 492] width 14 height 14
checkbox input "true"
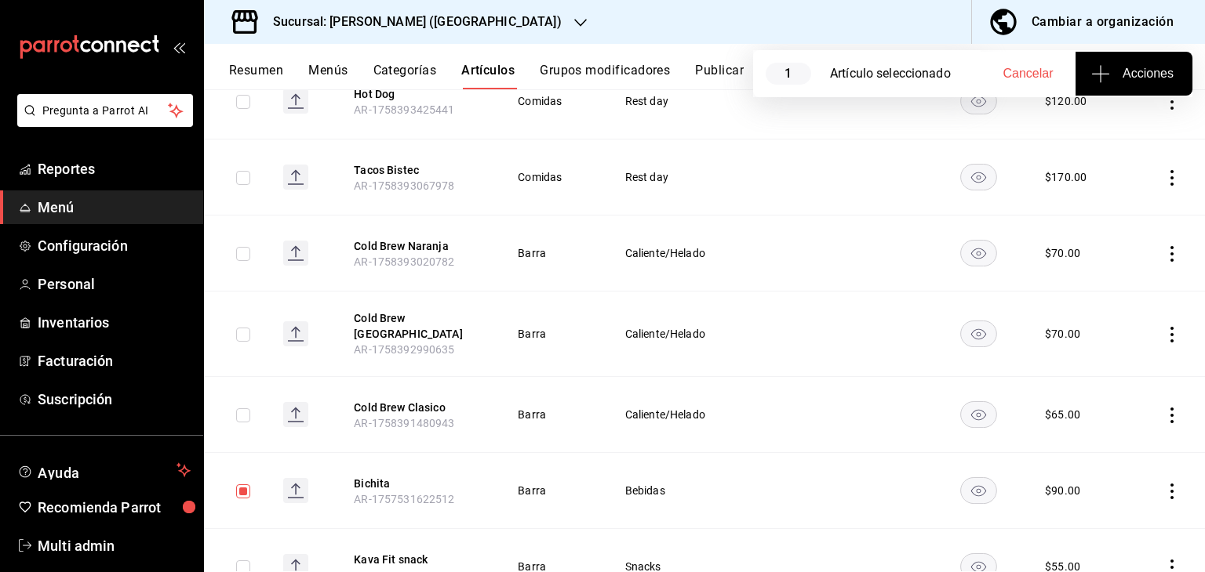
click at [1137, 70] on span "Acciones" at bounding box center [1133, 73] width 79 height 19
click at [1112, 134] on li "Agregar tipo" at bounding box center [1133, 123] width 118 height 42
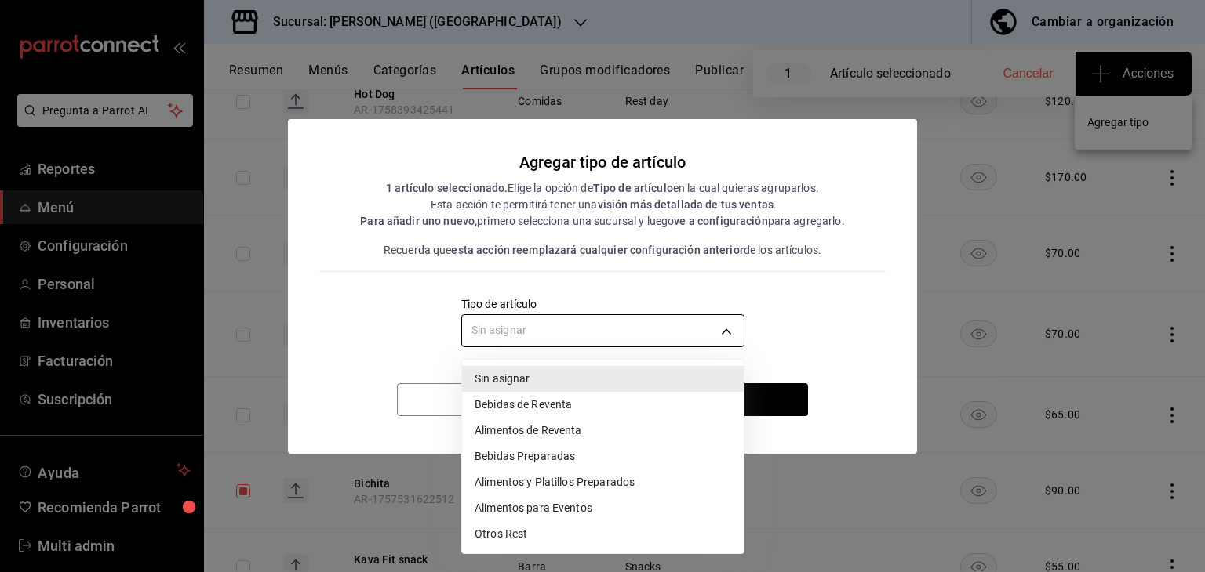
click at [727, 321] on body "Pregunta a Parrot AI Reportes Menú Configuración Personal Inventarios Facturaci…" at bounding box center [602, 286] width 1205 height 572
click at [605, 413] on li "Bebidas de Reventa" at bounding box center [603, 405] width 282 height 26
type input "9270a316-6eb2-4fbd-b05a-a93020b3e3d7"
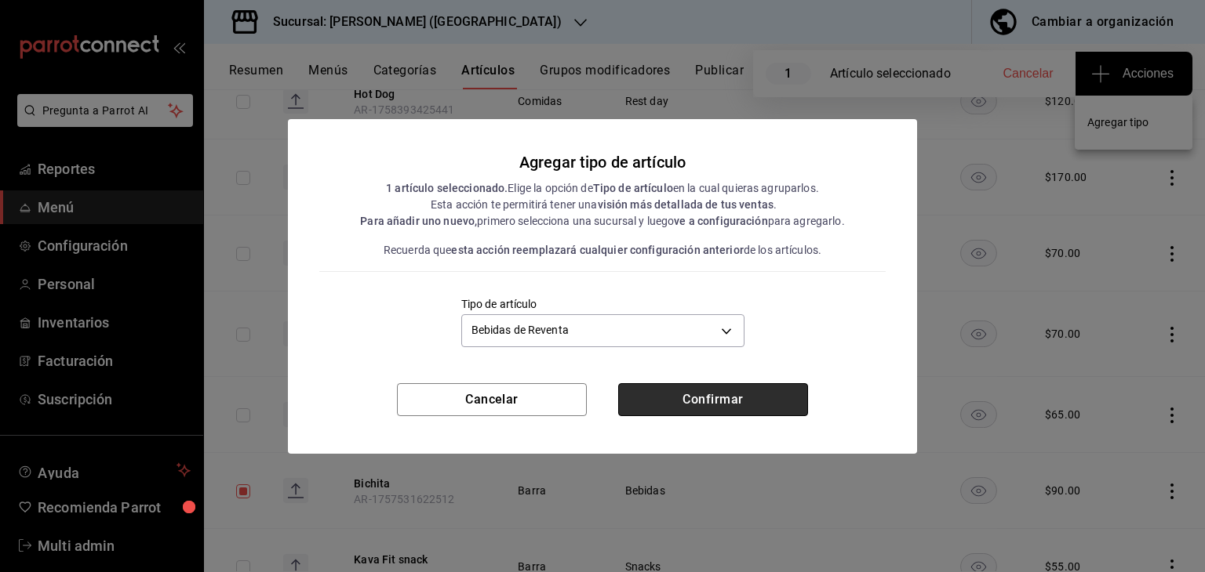
click at [671, 405] on button "Confirmar" at bounding box center [713, 399] width 190 height 33
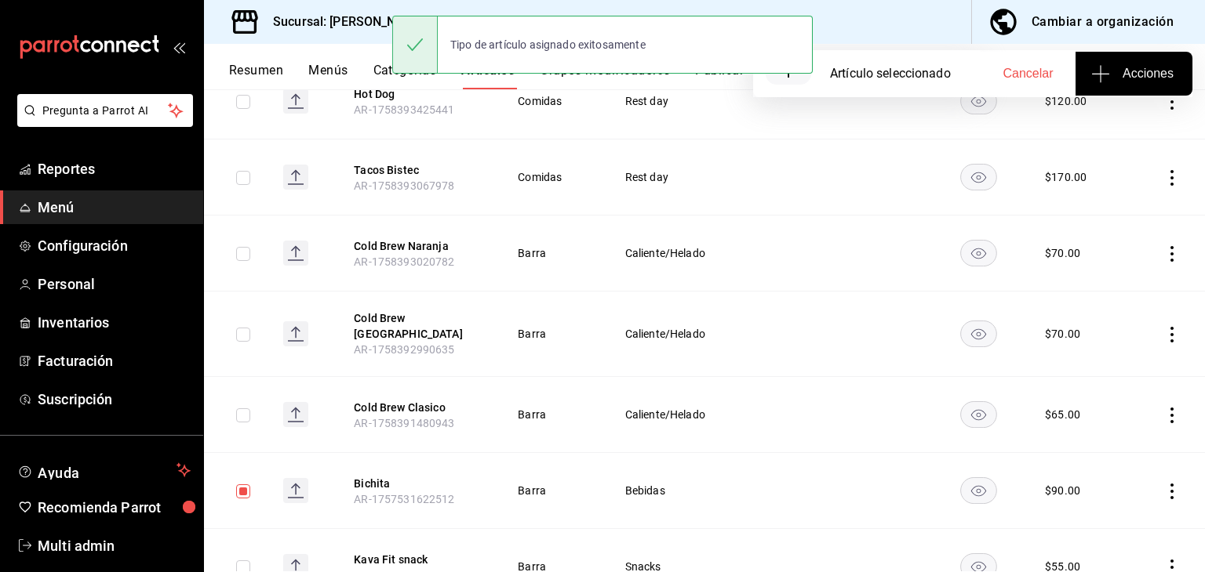
click at [242, 485] on input "checkbox" at bounding box center [243, 492] width 14 height 14
checkbox input "false"
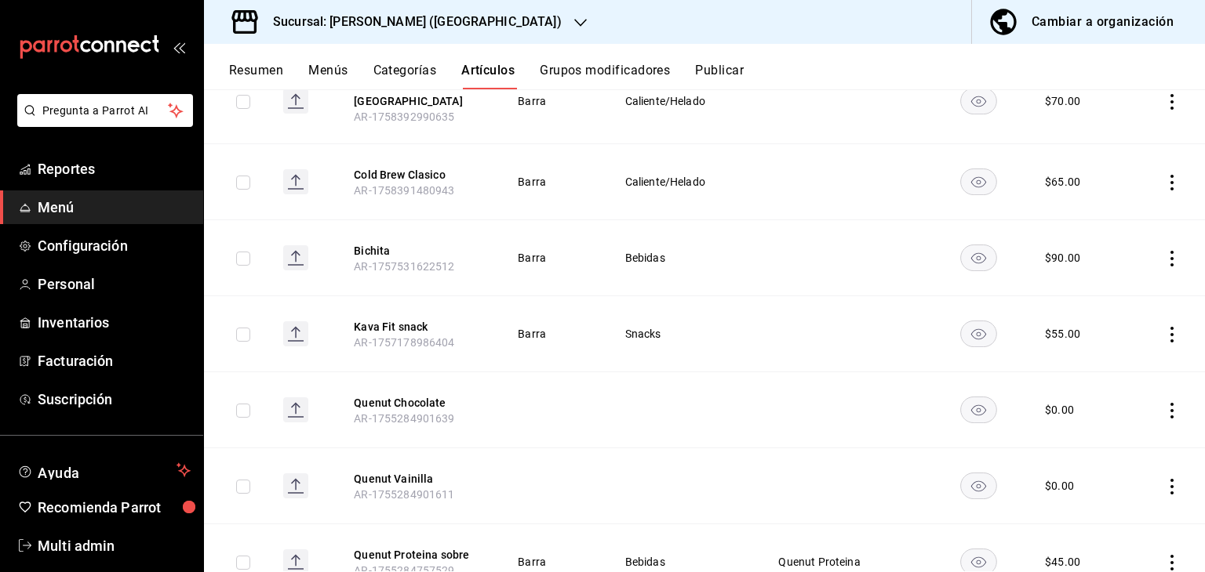
scroll to position [489, 0]
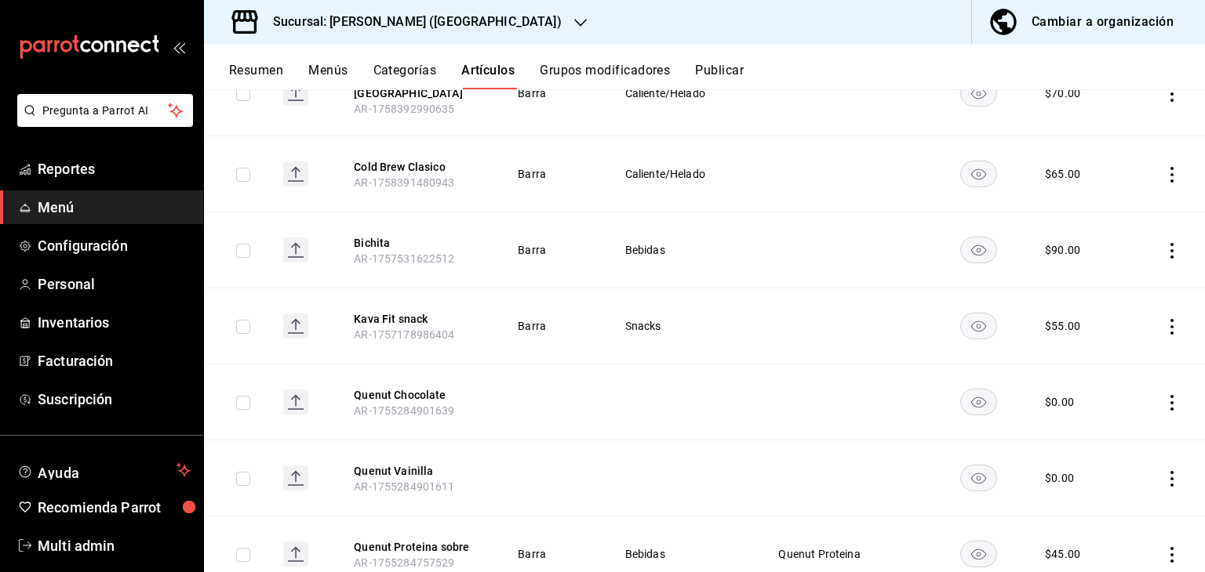
click at [243, 320] on input "checkbox" at bounding box center [243, 327] width 14 height 14
checkbox input "true"
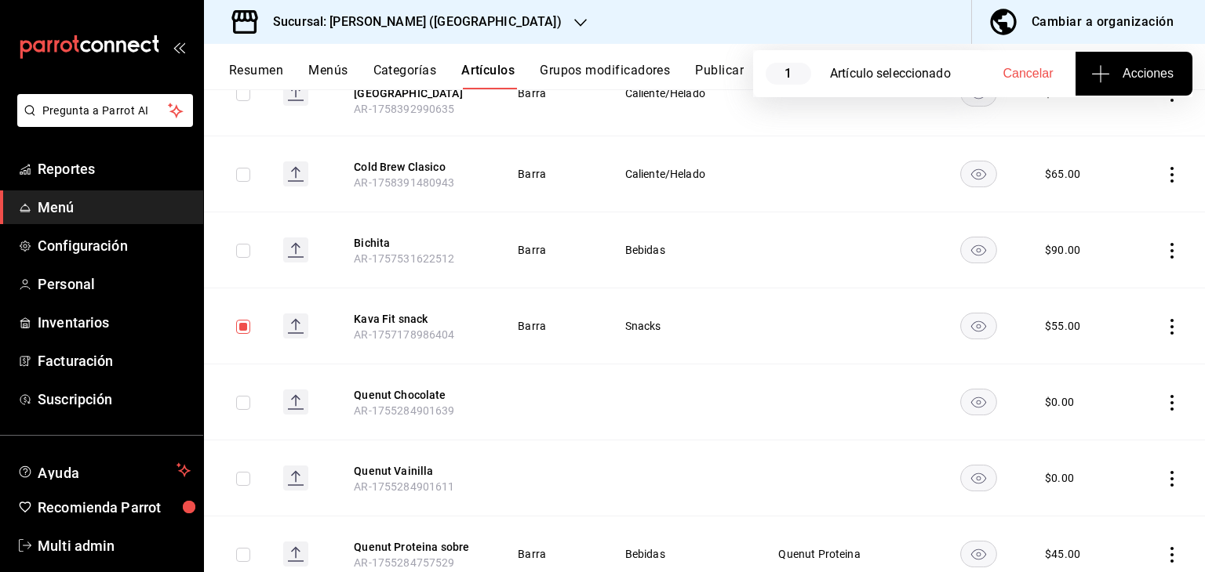
click at [248, 396] on input "checkbox" at bounding box center [243, 403] width 14 height 14
checkbox input "true"
click at [242, 481] on td at bounding box center [237, 479] width 67 height 76
click at [242, 548] on input "checkbox" at bounding box center [243, 555] width 14 height 14
checkbox input "true"
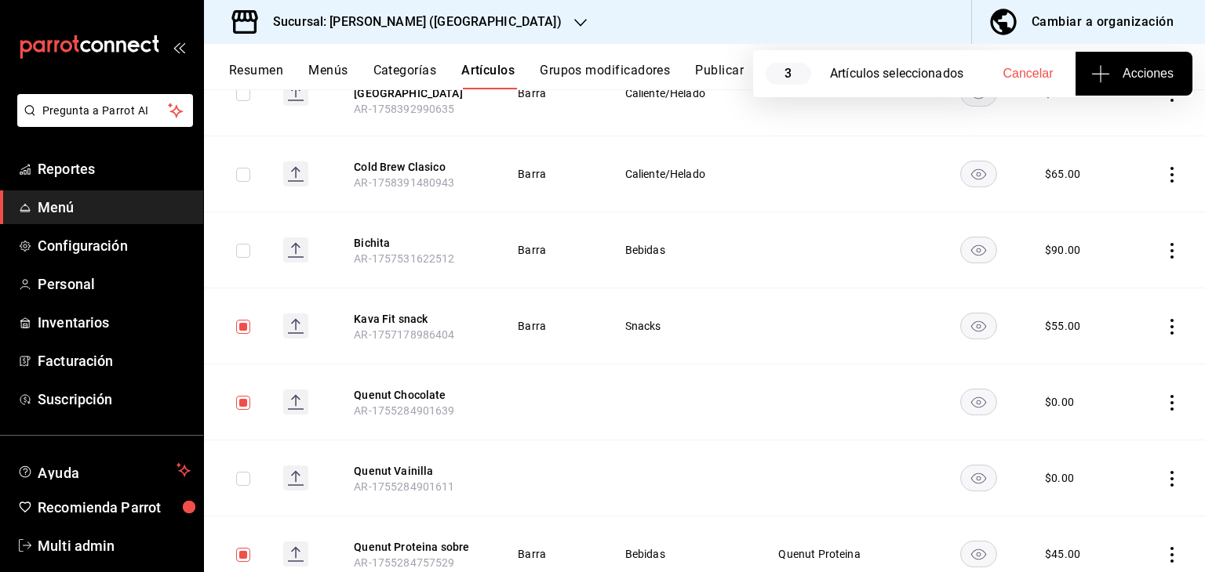
click at [245, 472] on input "checkbox" at bounding box center [243, 479] width 14 height 14
checkbox input "true"
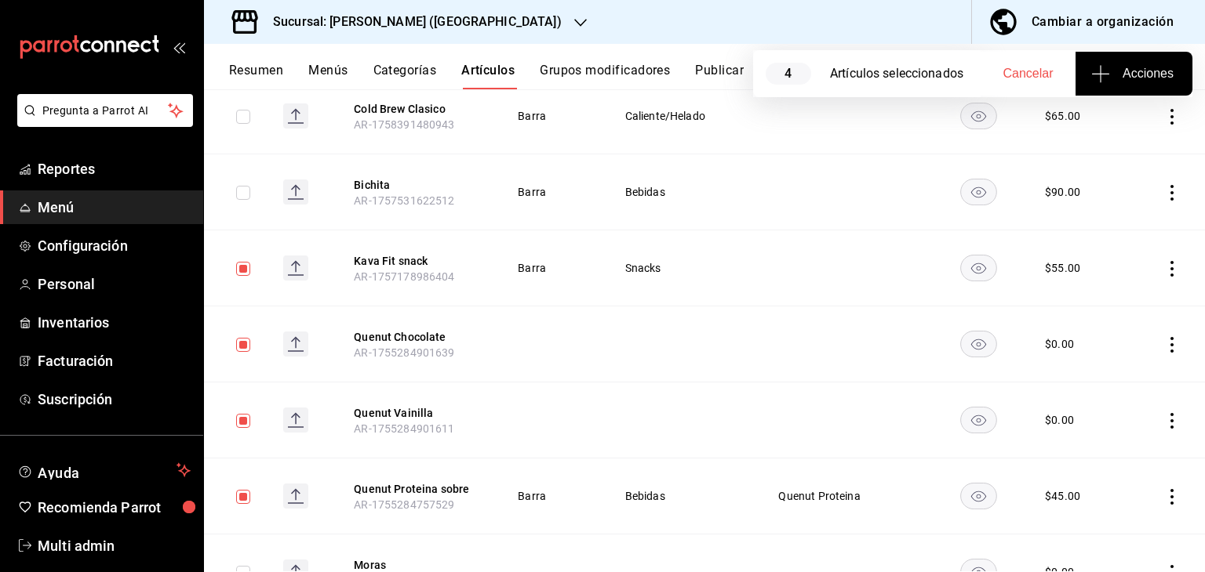
scroll to position [544, 0]
click at [1138, 89] on button "Acciones" at bounding box center [1133, 74] width 117 height 44
click at [1126, 134] on li "Agregar tipo" at bounding box center [1133, 123] width 118 height 42
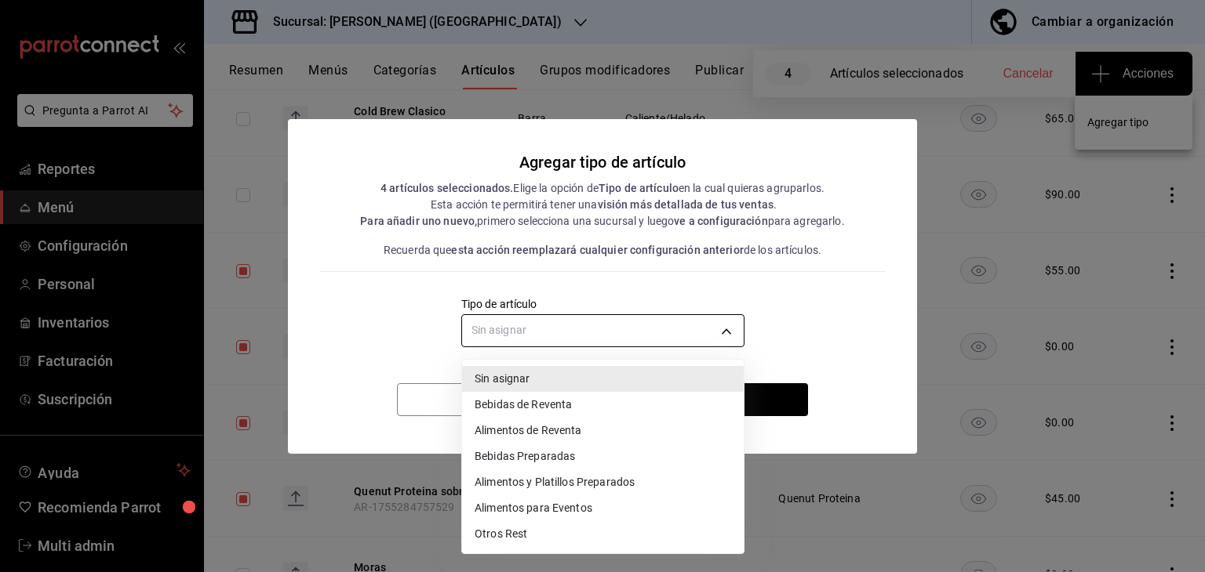
click at [618, 325] on body "Pregunta a Parrot AI Reportes Menú Configuración Personal Inventarios Facturaci…" at bounding box center [602, 286] width 1205 height 572
click at [490, 405] on li "Bebidas de Reventa" at bounding box center [603, 405] width 282 height 26
type input "9270a316-6eb2-4fbd-b05a-a93020b3e3d7"
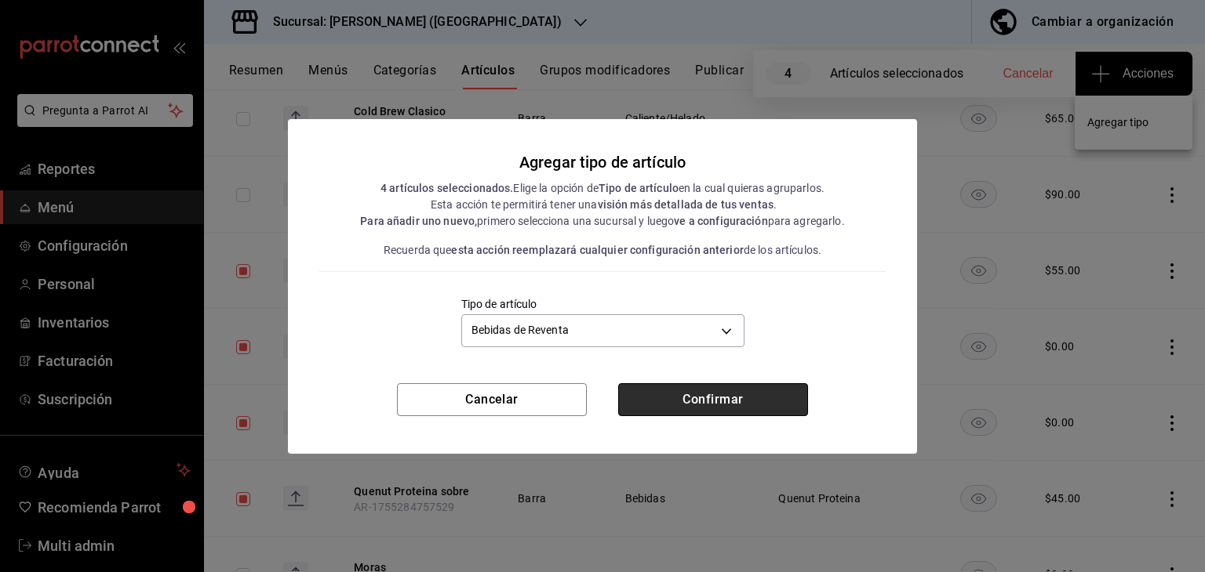
click at [674, 404] on button "Confirmar" at bounding box center [713, 399] width 190 height 33
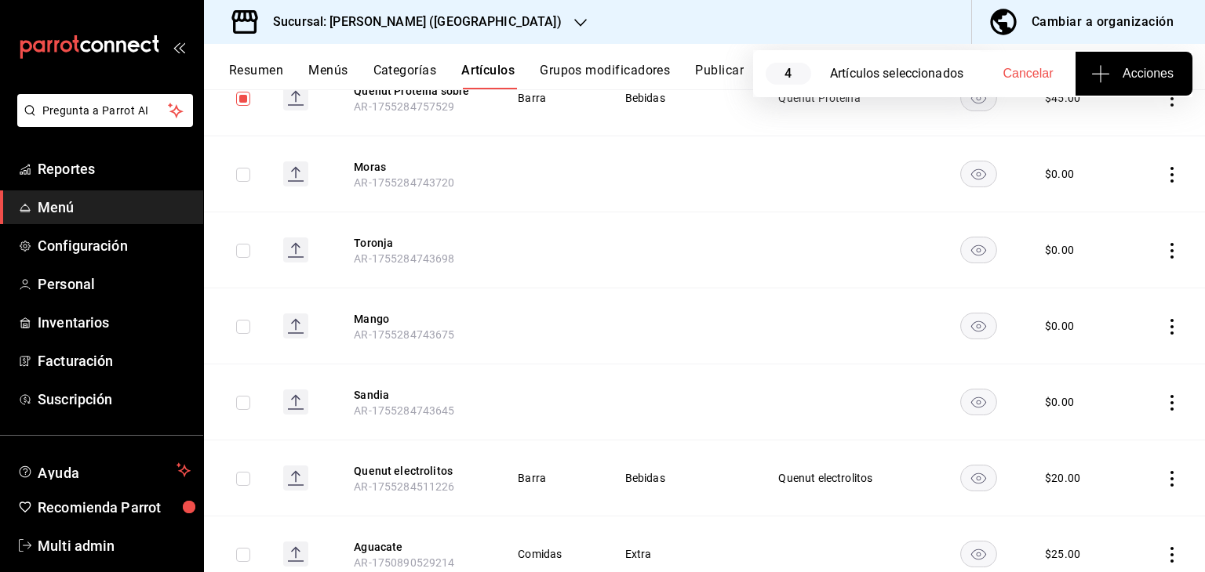
scroll to position [947, 0]
click at [242, 165] on input "checkbox" at bounding box center [243, 172] width 14 height 14
checkbox input "true"
click at [238, 242] on input "checkbox" at bounding box center [243, 249] width 14 height 14
checkbox input "true"
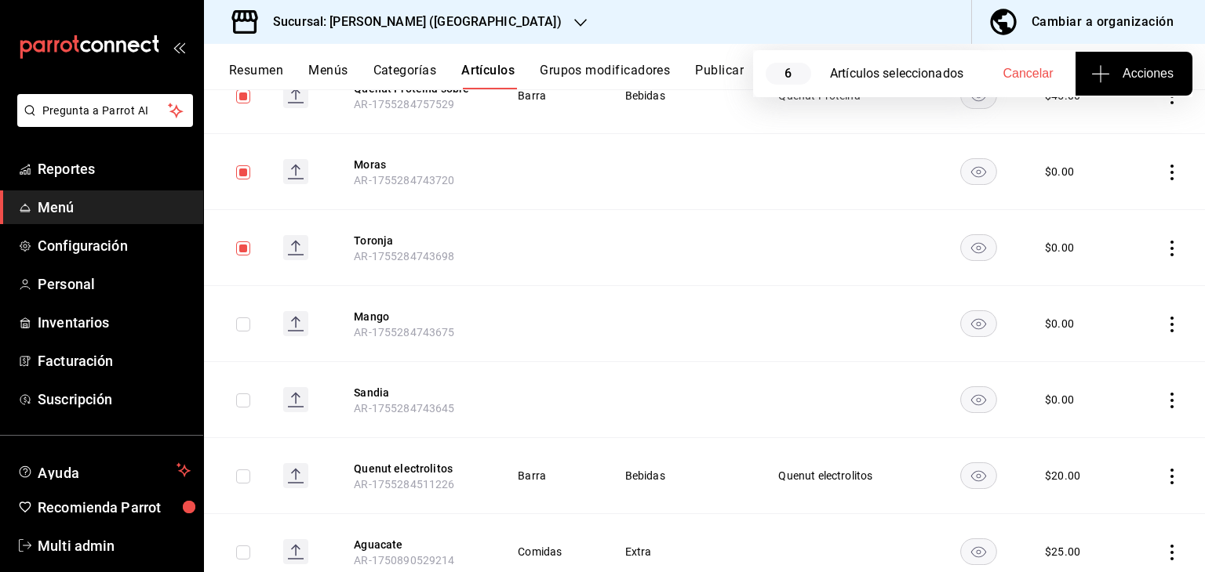
click at [240, 318] on input "checkbox" at bounding box center [243, 325] width 14 height 14
checkbox input "true"
click at [238, 394] on input "checkbox" at bounding box center [243, 401] width 14 height 14
checkbox input "true"
click at [239, 470] on input "checkbox" at bounding box center [243, 477] width 14 height 14
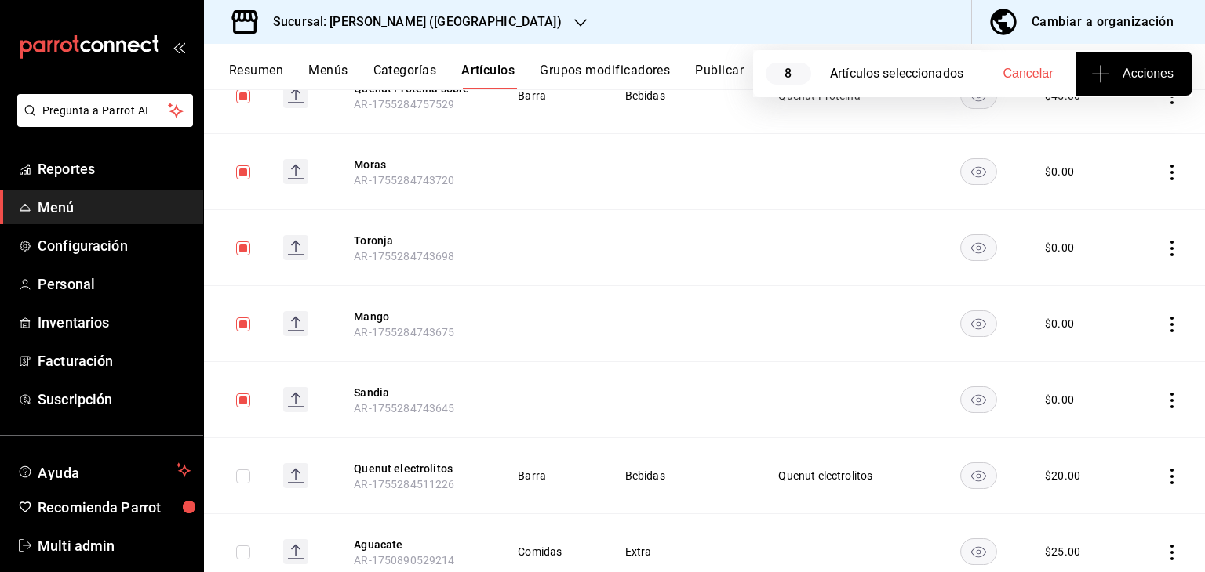
checkbox input "true"
click at [1123, 71] on span "Acciones" at bounding box center [1133, 73] width 79 height 19
click at [1118, 114] on li "Agregar tipo" at bounding box center [1133, 123] width 118 height 42
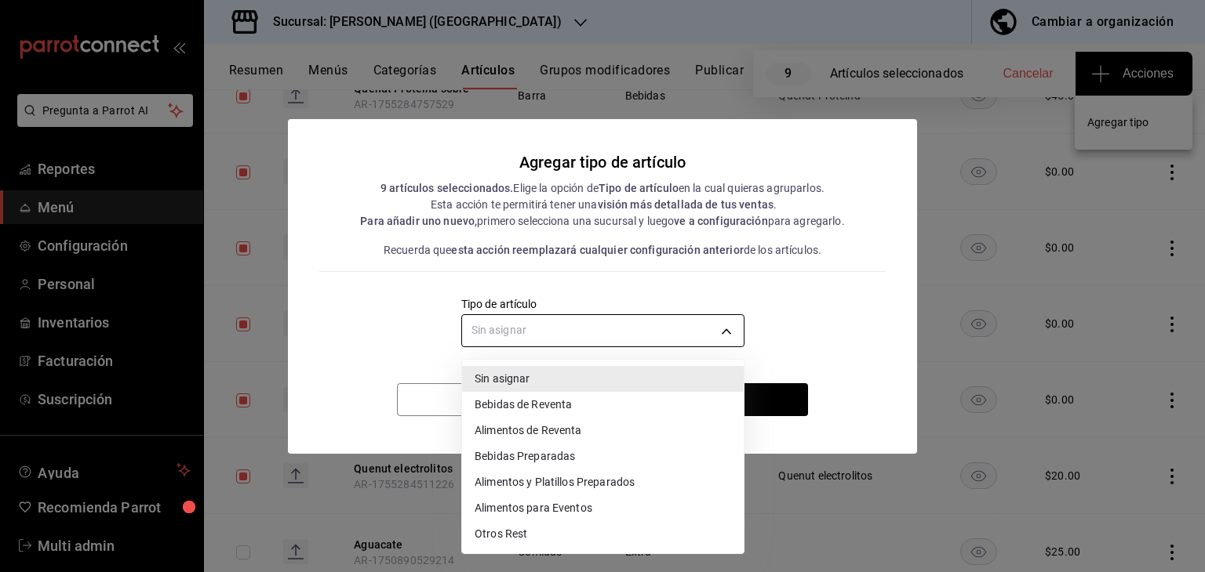
click at [655, 336] on body "Pregunta a Parrot AI Reportes Menú Configuración Personal Inventarios Facturaci…" at bounding box center [602, 286] width 1205 height 572
click at [586, 409] on li "Bebidas de Reventa" at bounding box center [603, 405] width 282 height 26
type input "9270a316-6eb2-4fbd-b05a-a93020b3e3d7"
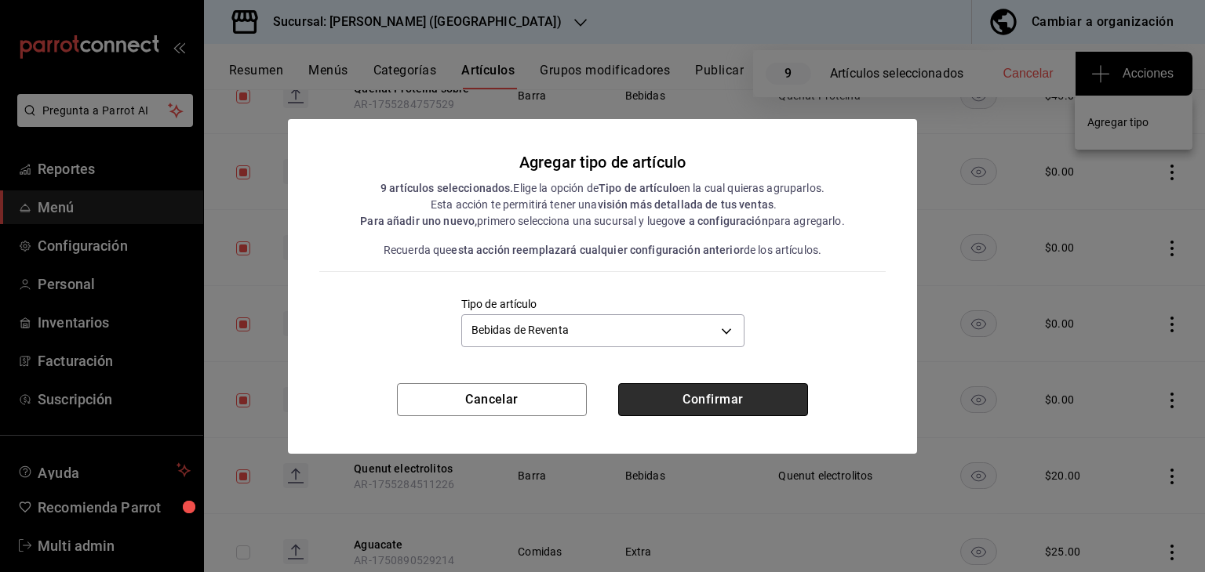
click at [683, 410] on button "Confirmar" at bounding box center [713, 399] width 190 height 33
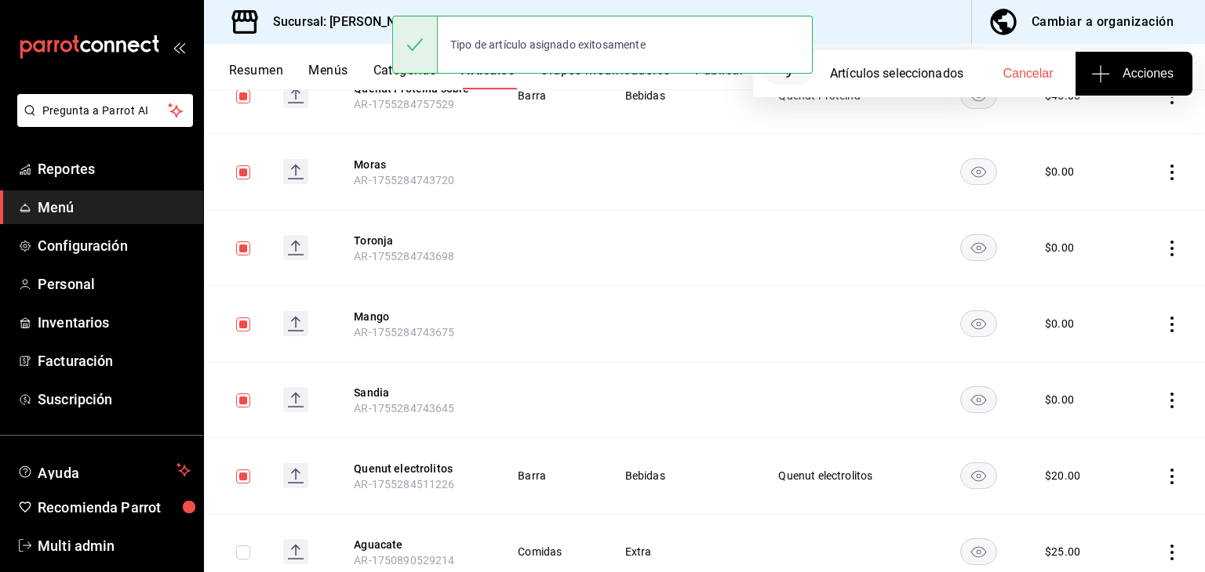
click at [246, 470] on input "checkbox" at bounding box center [243, 477] width 14 height 14
checkbox input "false"
click at [245, 394] on input "checkbox" at bounding box center [243, 401] width 14 height 14
checkbox input "false"
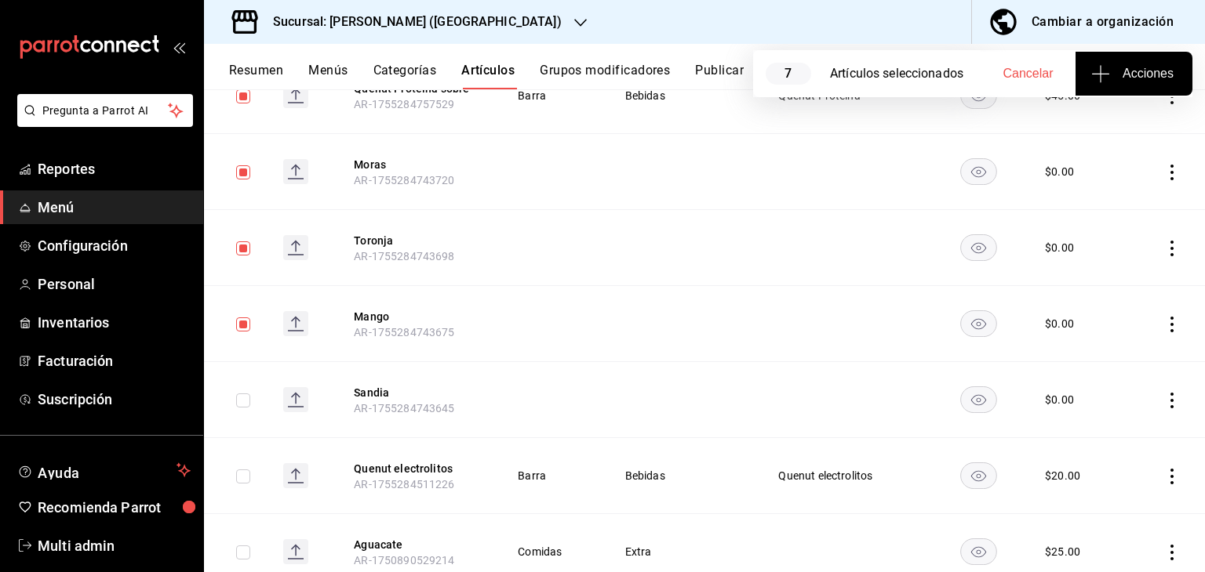
click at [245, 318] on input "checkbox" at bounding box center [243, 325] width 14 height 14
checkbox input "false"
click at [246, 243] on input "checkbox" at bounding box center [243, 249] width 14 height 14
checkbox input "false"
click at [245, 168] on td at bounding box center [237, 172] width 67 height 76
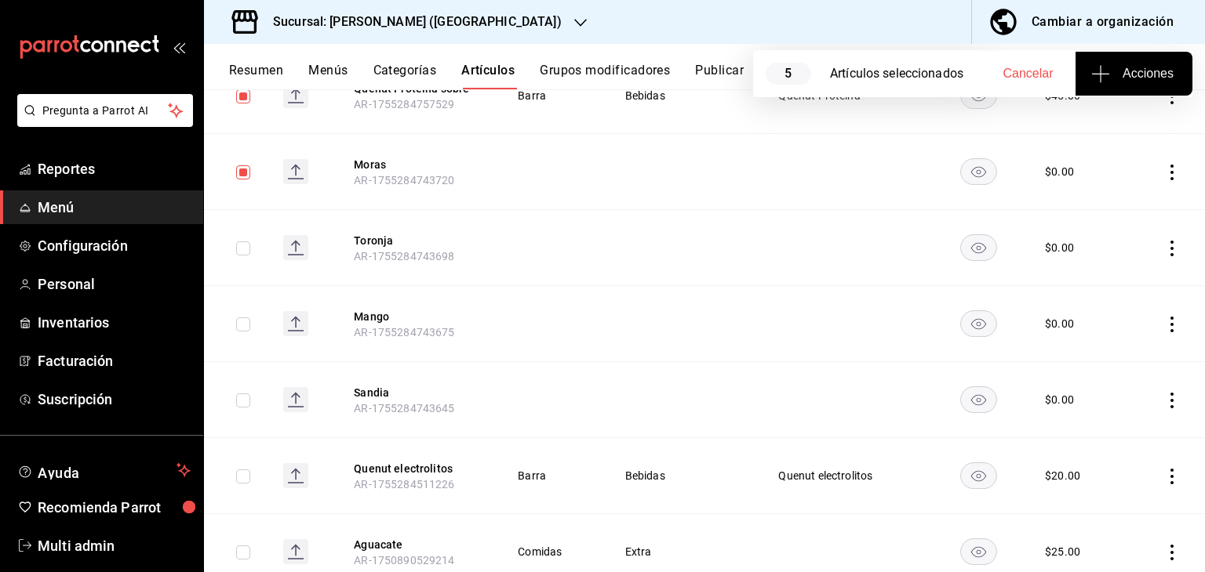
click at [245, 165] on input "checkbox" at bounding box center [243, 172] width 14 height 14
checkbox input "false"
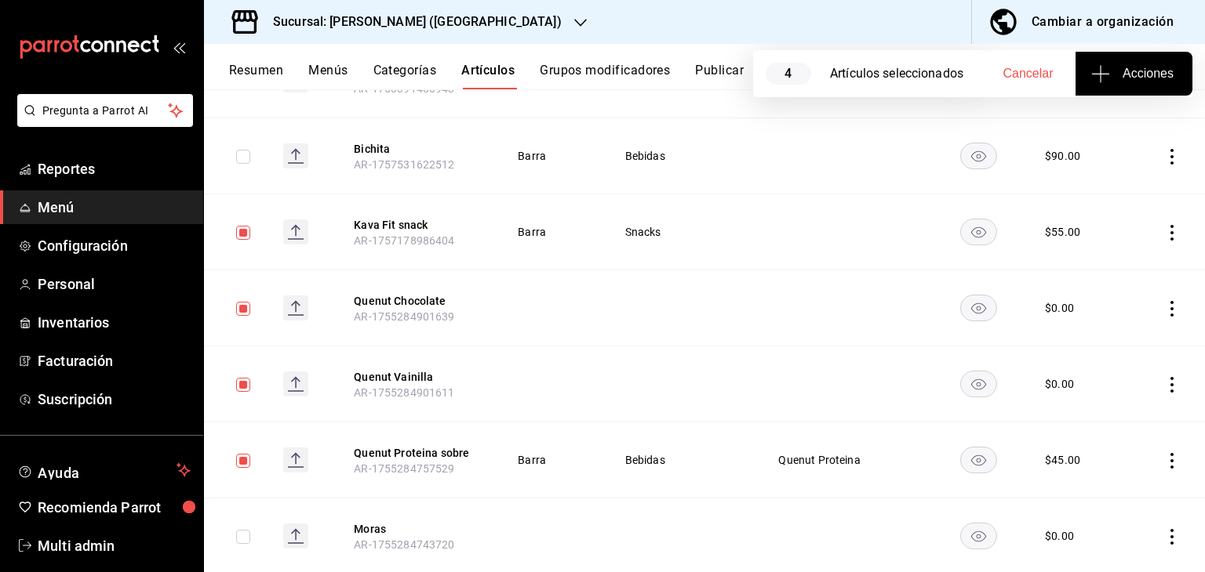
scroll to position [568, 0]
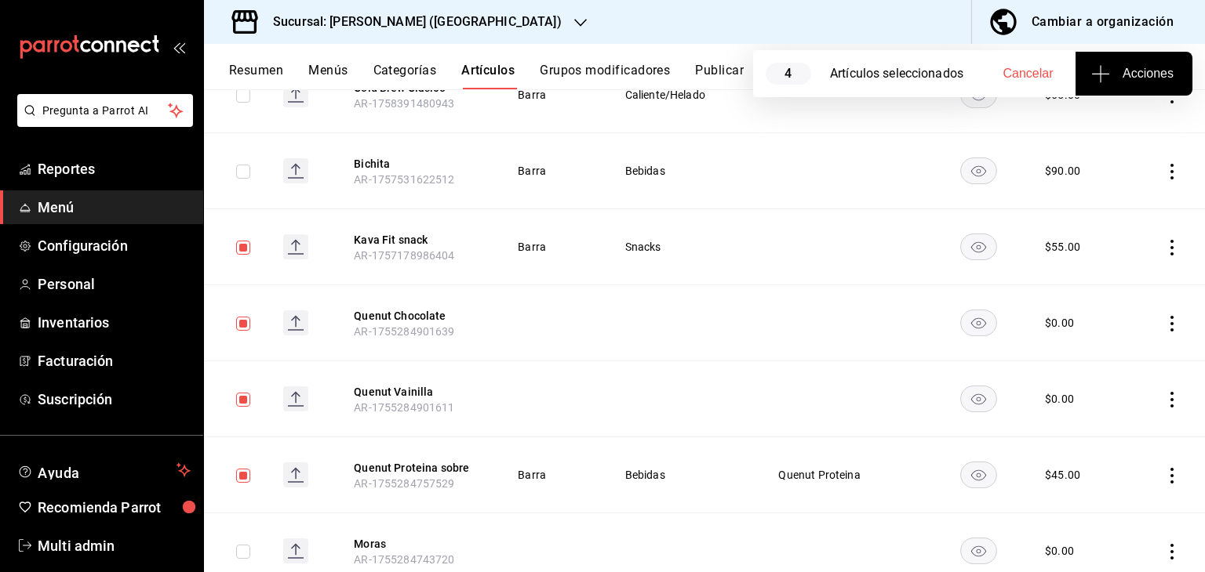
click at [246, 469] on input "checkbox" at bounding box center [243, 476] width 14 height 14
checkbox input "false"
click at [244, 393] on input "checkbox" at bounding box center [243, 400] width 14 height 14
checkbox input "false"
click at [245, 318] on input "checkbox" at bounding box center [243, 324] width 14 height 14
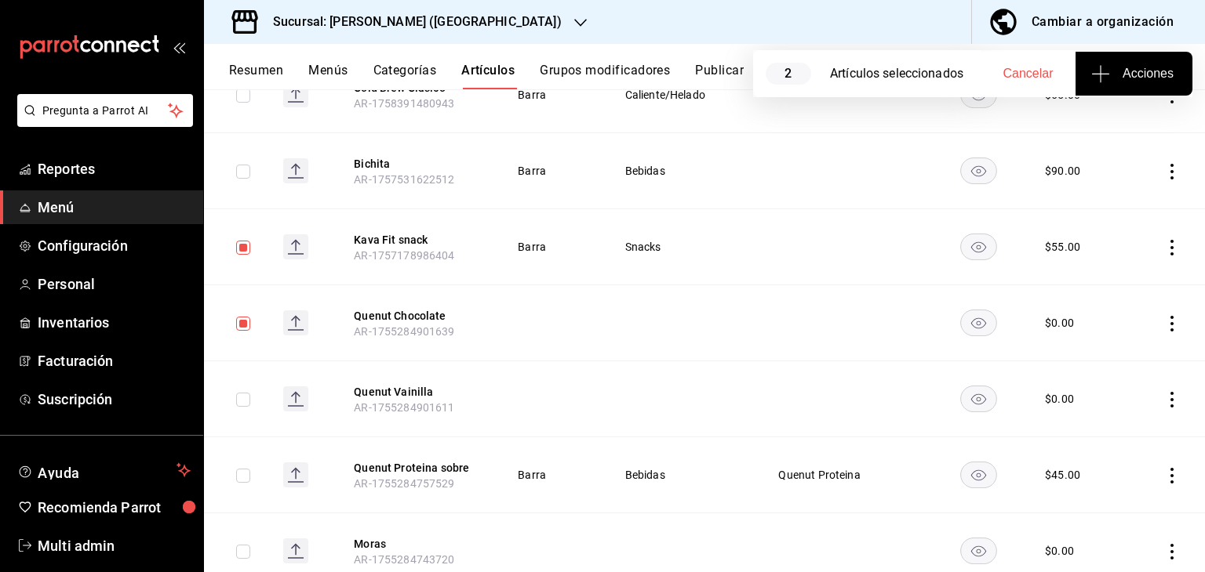
checkbox input "false"
click at [246, 243] on input "checkbox" at bounding box center [243, 248] width 14 height 14
checkbox input "false"
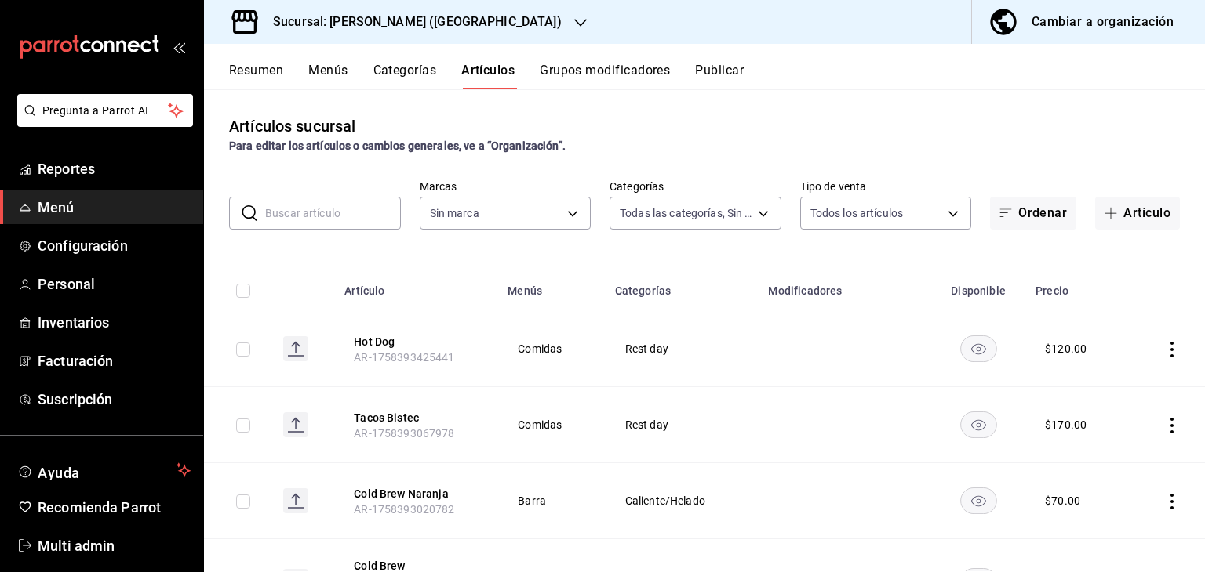
type input "34074407-8622-4016-86cc-611648120530,16618c52-68de-436e-b3b9-ea09ffc7ae48,dae24…"
type input "2ee6e007-3c6c-4fd8-a4f4-c4c91d526d93"
